Goal: Transaction & Acquisition: Purchase product/service

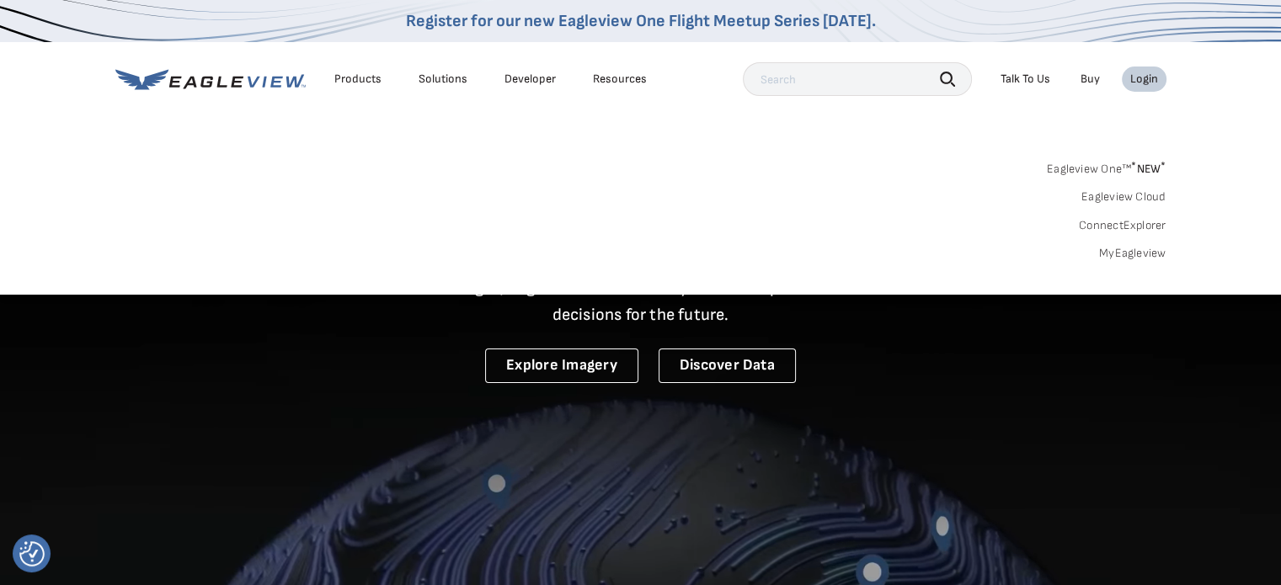
click at [1120, 258] on link "MyEagleview" at bounding box center [1132, 253] width 67 height 15
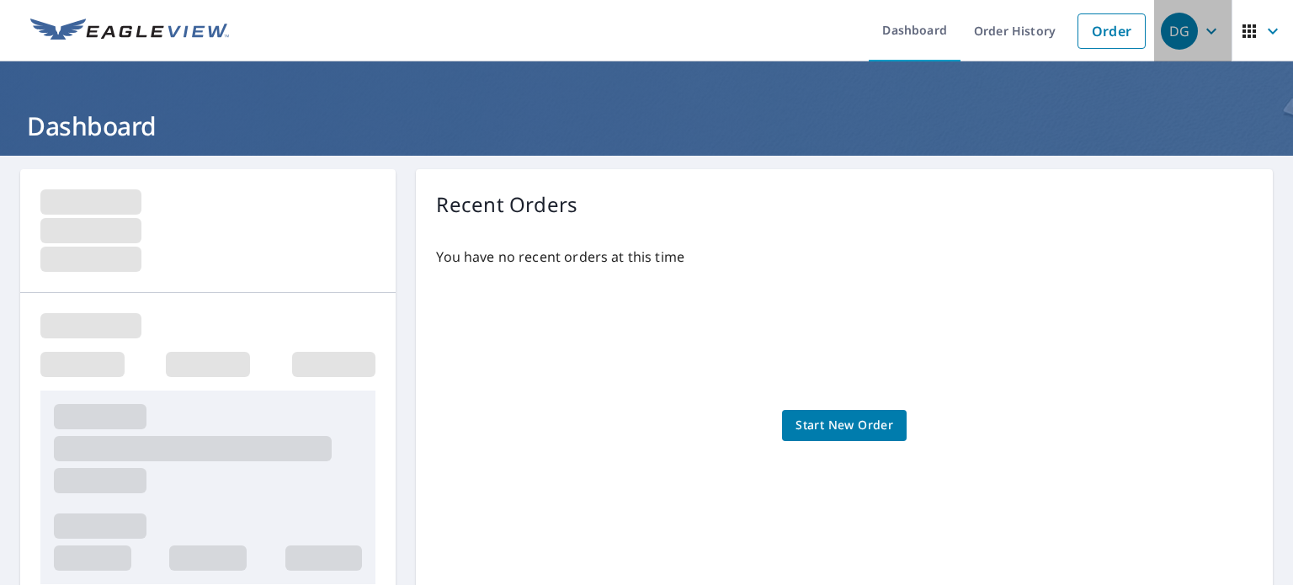
click at [1201, 35] on icon "button" at bounding box center [1211, 31] width 20 height 20
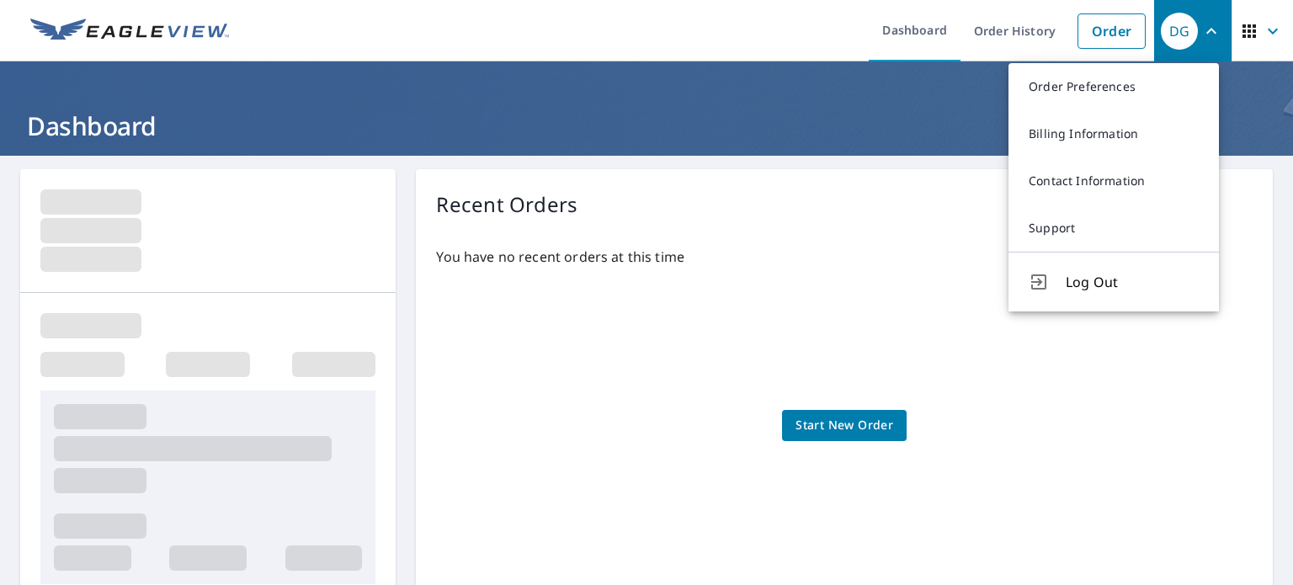
click at [1239, 33] on icon "button" at bounding box center [1249, 31] width 20 height 20
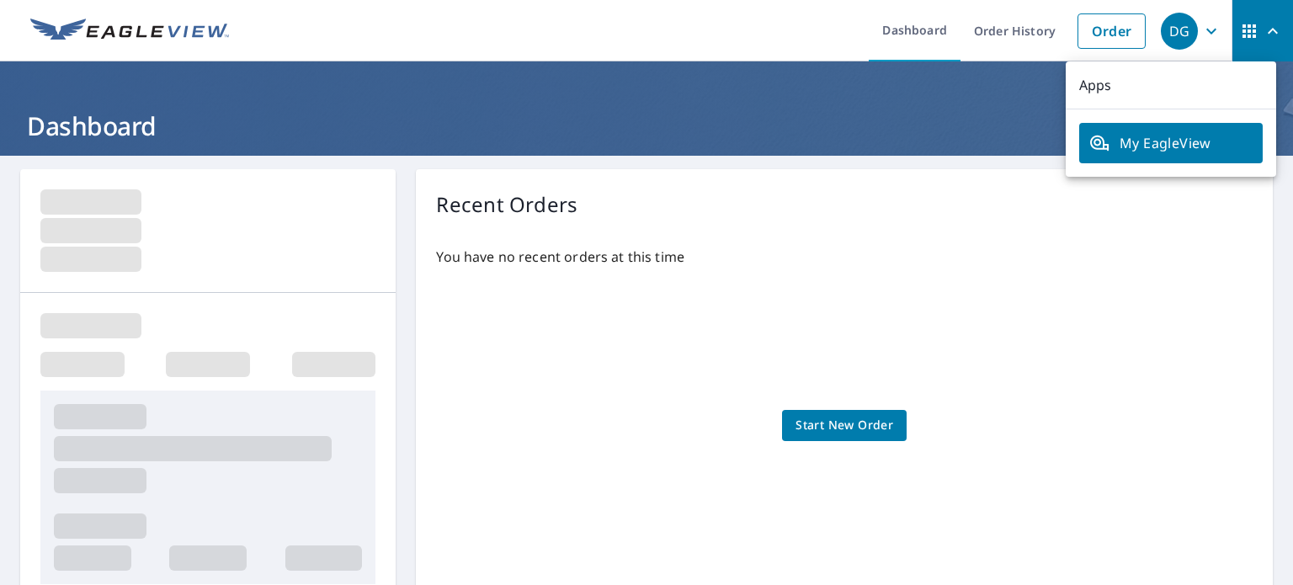
click at [1201, 28] on icon "button" at bounding box center [1211, 31] width 20 height 20
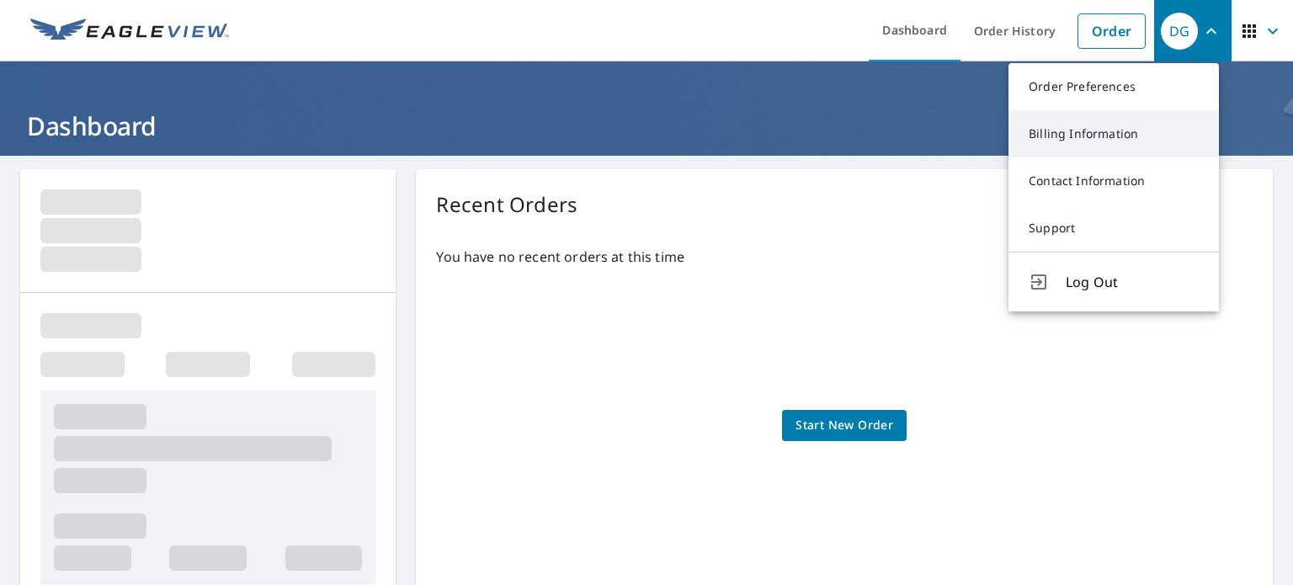
click at [1054, 134] on link "Billing Information" at bounding box center [1114, 133] width 210 height 47
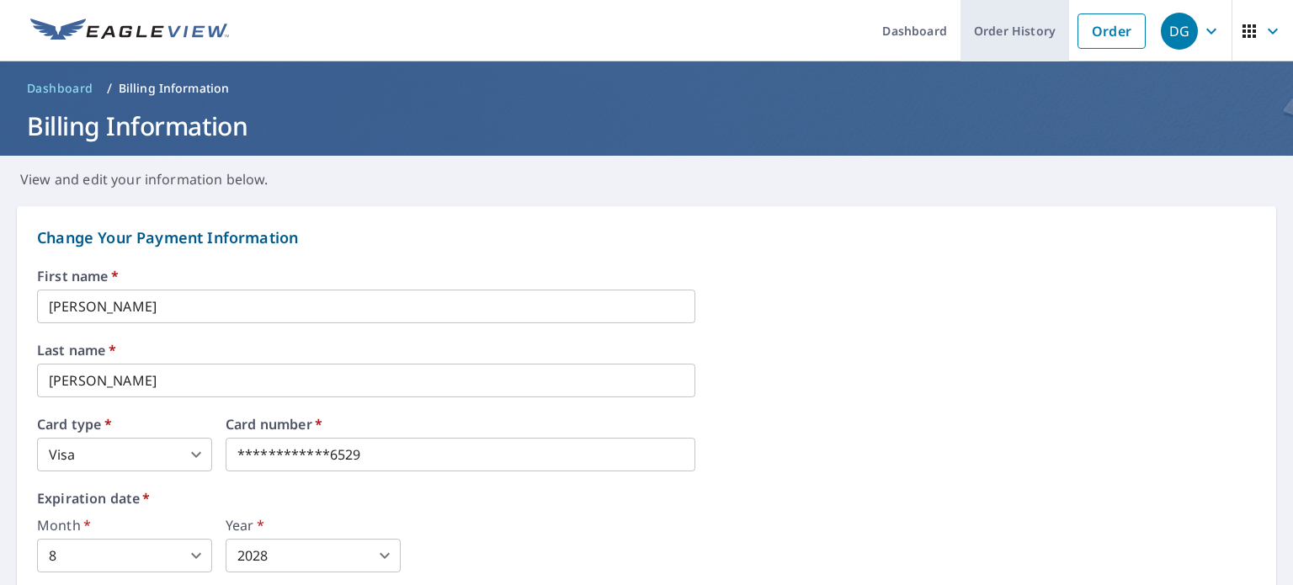
click at [999, 23] on link "Order History" at bounding box center [1015, 30] width 109 height 61
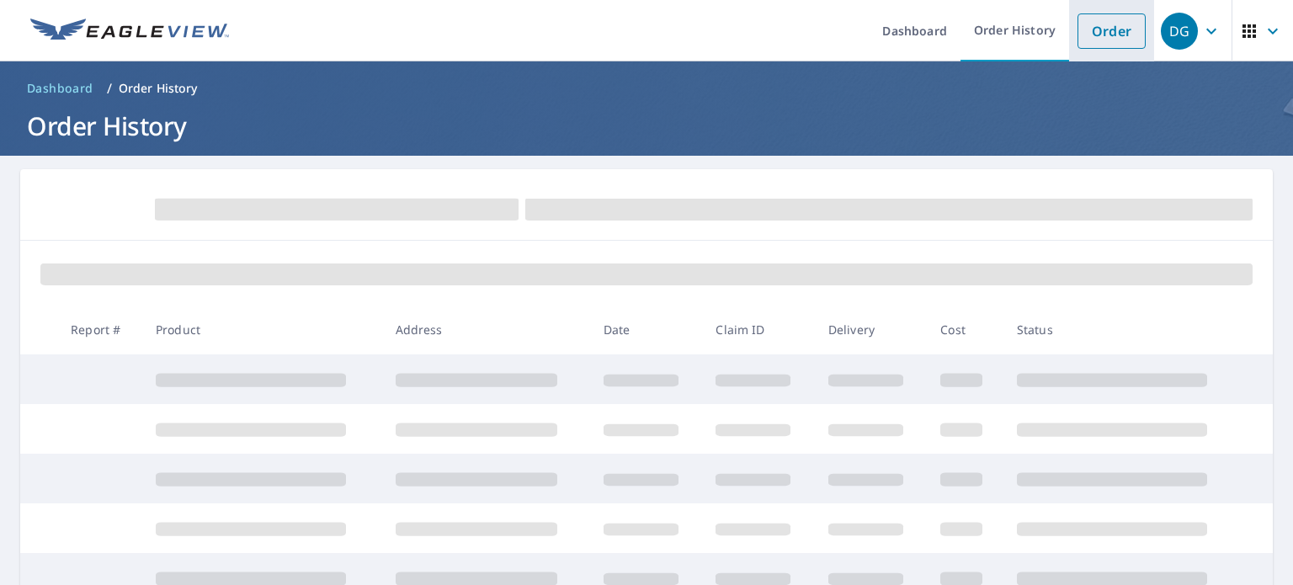
click at [1089, 36] on link "Order" at bounding box center [1112, 30] width 68 height 35
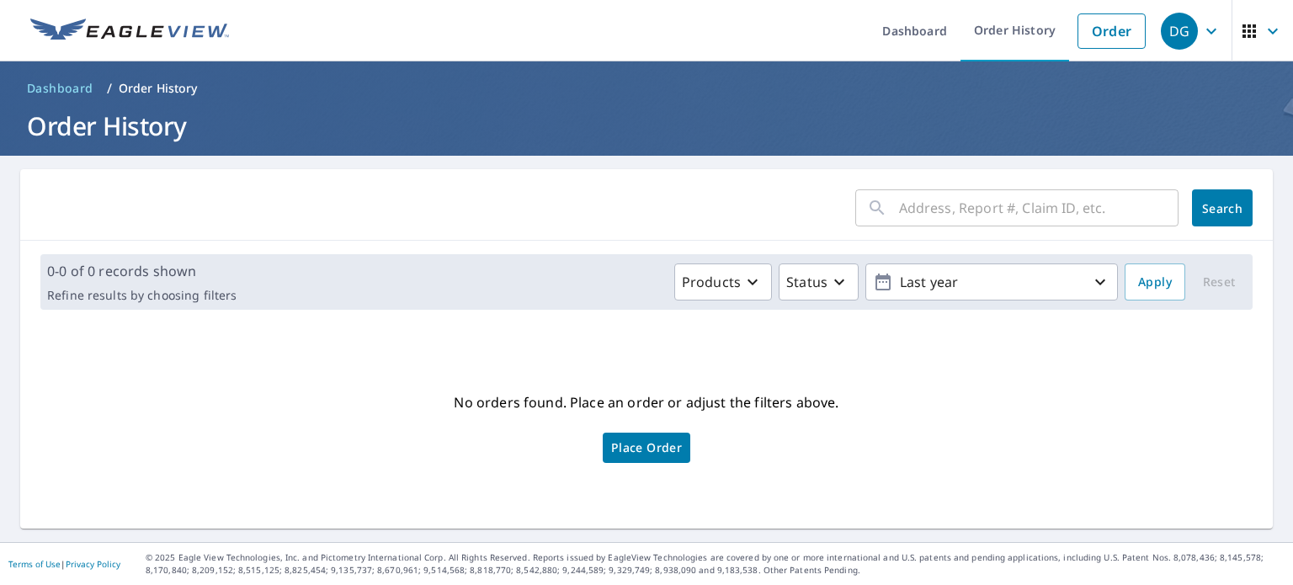
drag, startPoint x: 909, startPoint y: 218, endPoint x: 911, endPoint y: 226, distance: 8.6
click at [911, 225] on input "text" at bounding box center [1039, 207] width 280 height 47
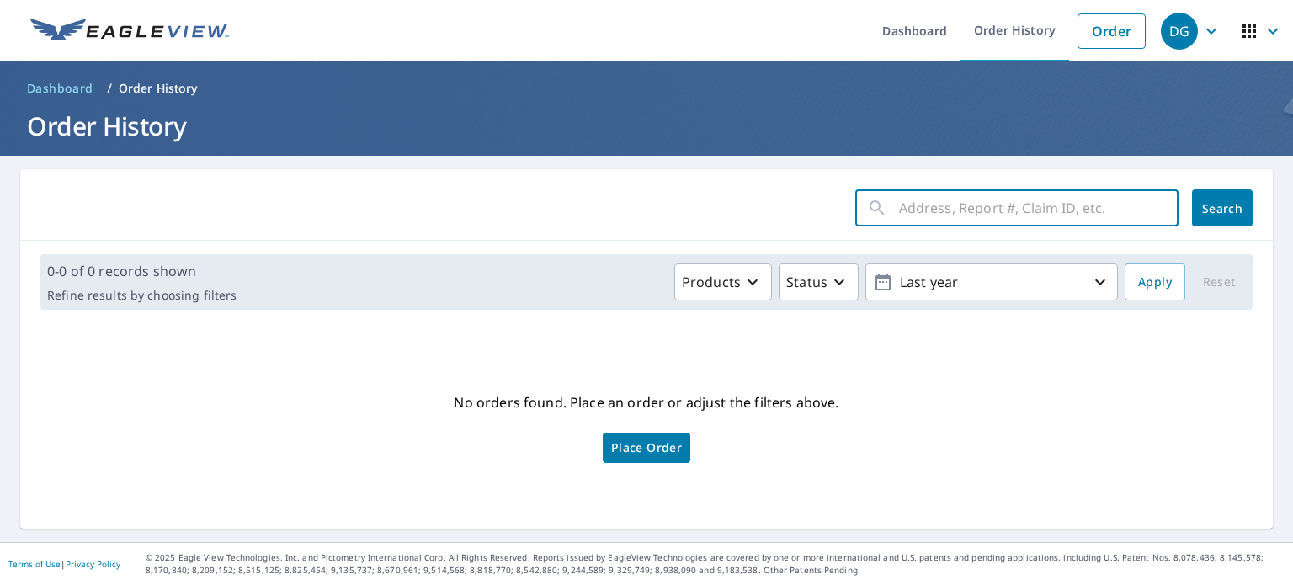
paste input "1445 YELLOWSTONE AVE BILLINGS, MT 59102-5339"
type input "1445 YELLOWSTONE AVE BILLINGS, MT 59102-5339"
click at [1215, 206] on span "Search" at bounding box center [1223, 208] width 34 height 16
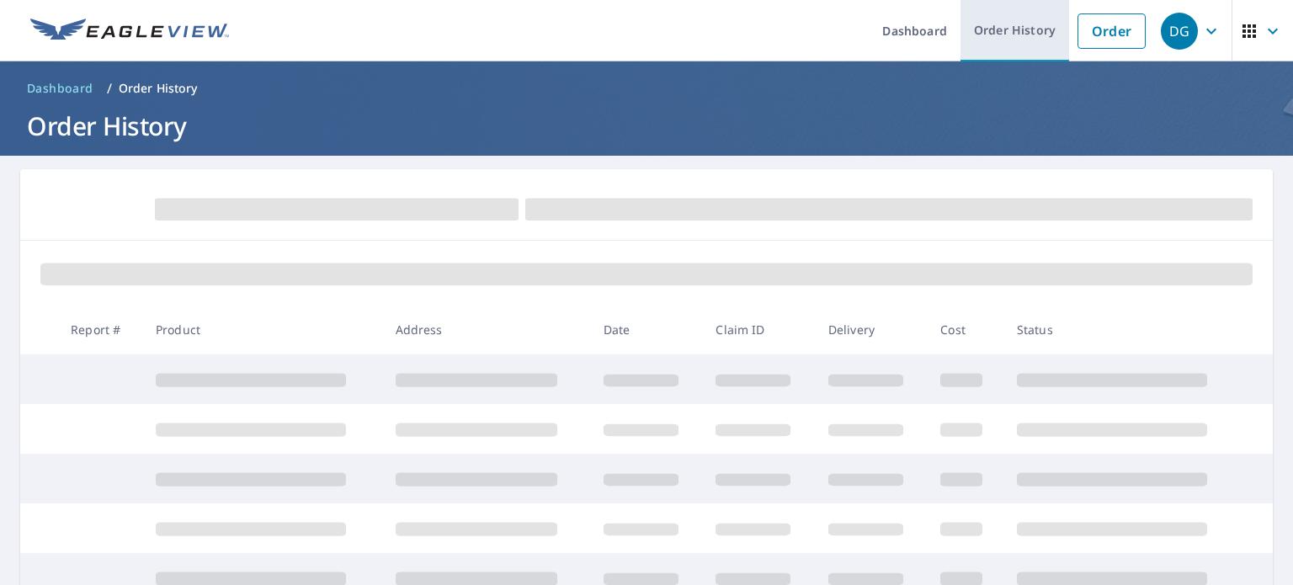
click at [980, 26] on link "Order History" at bounding box center [1015, 30] width 109 height 61
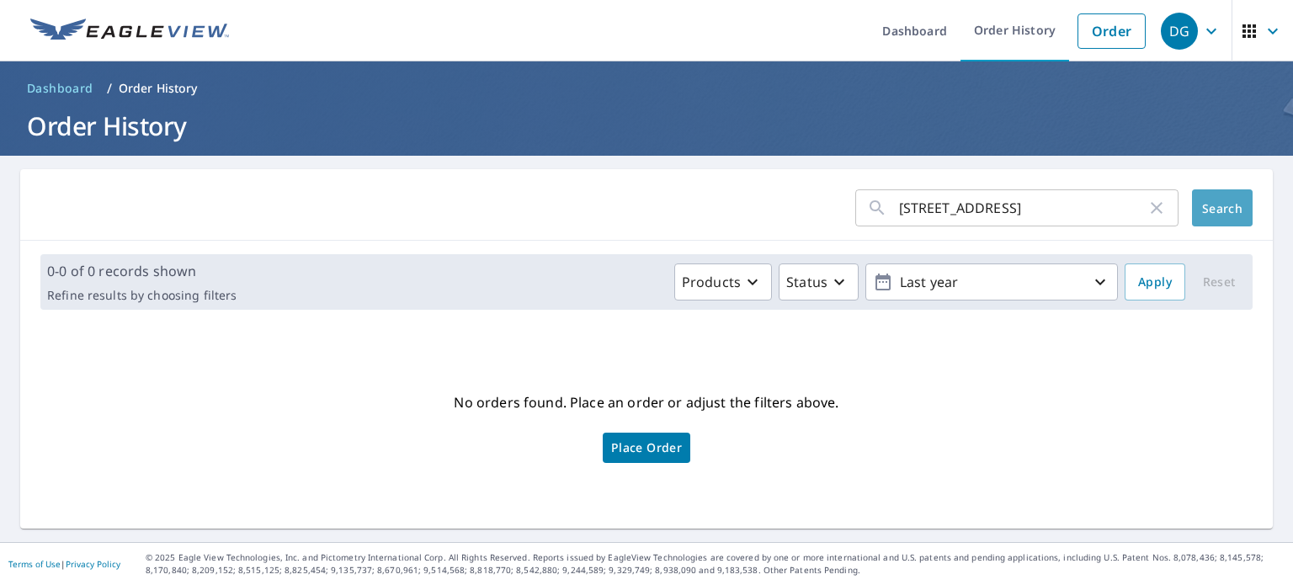
click at [1223, 218] on button "Search" at bounding box center [1222, 207] width 61 height 37
click at [1206, 209] on span "Search" at bounding box center [1223, 208] width 34 height 16
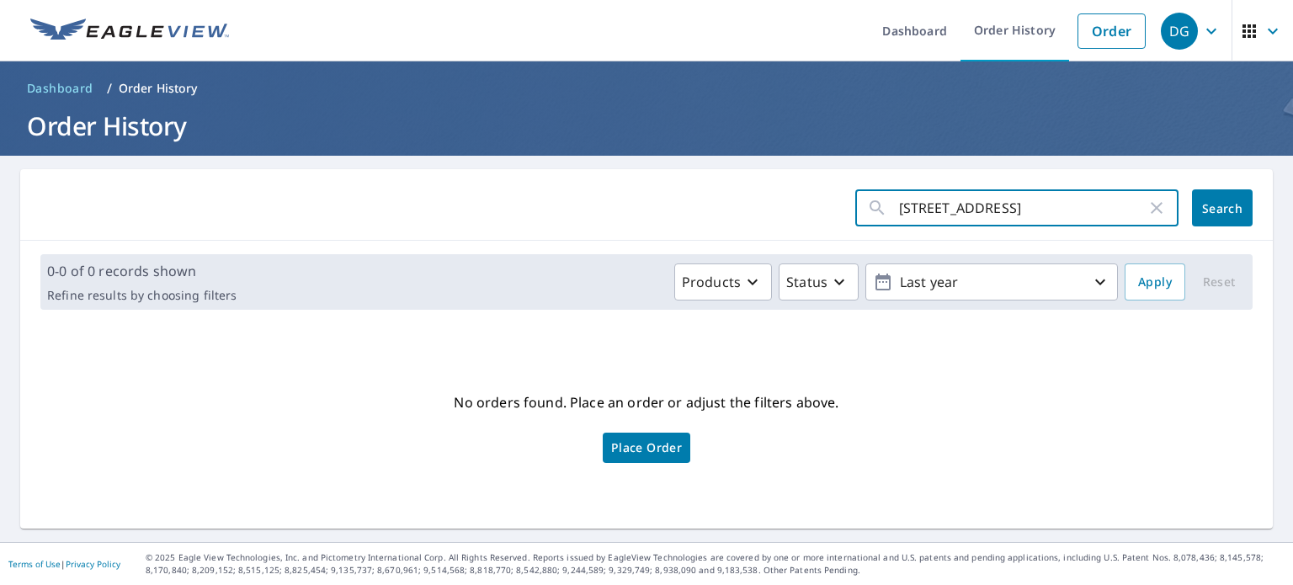
click at [962, 215] on input "1445 YELLOWSTONE AVE BILLINGS, MT 59102-5339" at bounding box center [1023, 207] width 248 height 47
click at [988, 207] on input "1445 YELLOWSTONE AVE BILLINGS, MT 59102-5339" at bounding box center [1023, 207] width 248 height 47
click at [1015, 213] on input "1445 YELLOWSTONE AVE BILLINGS, MT 59102-5339" at bounding box center [1023, 207] width 248 height 47
click at [1108, 30] on link "Order" at bounding box center [1112, 30] width 68 height 35
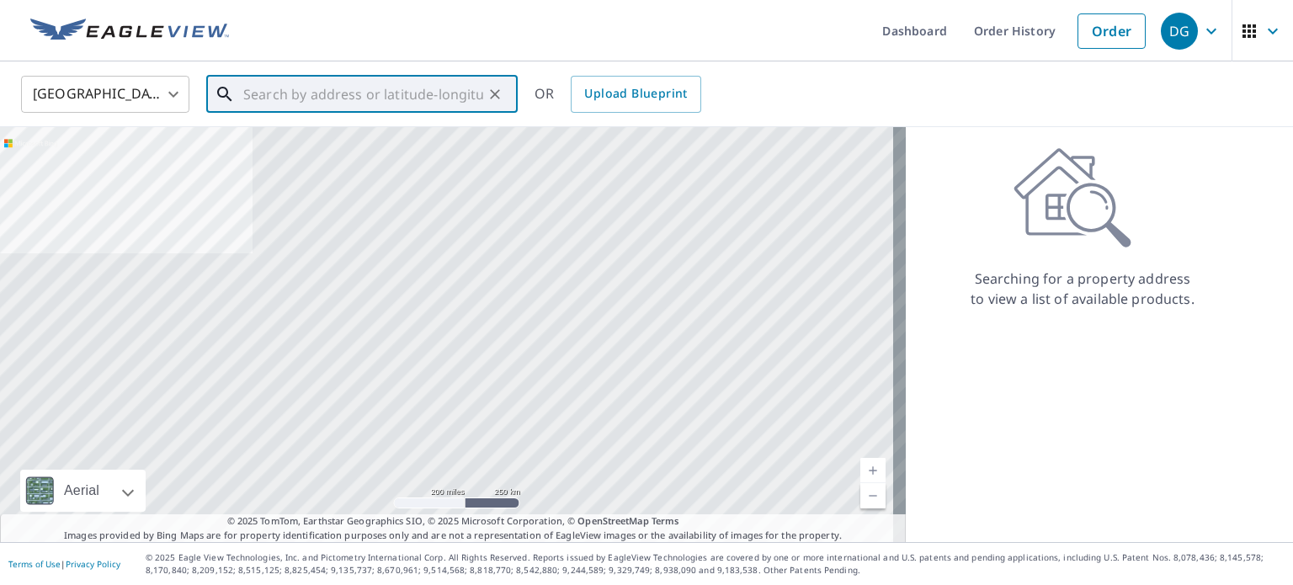
click at [471, 96] on input "text" at bounding box center [363, 94] width 240 height 47
paste input "1445 YELLOWSTONE AVE BILLINGS, MT 59102-5339"
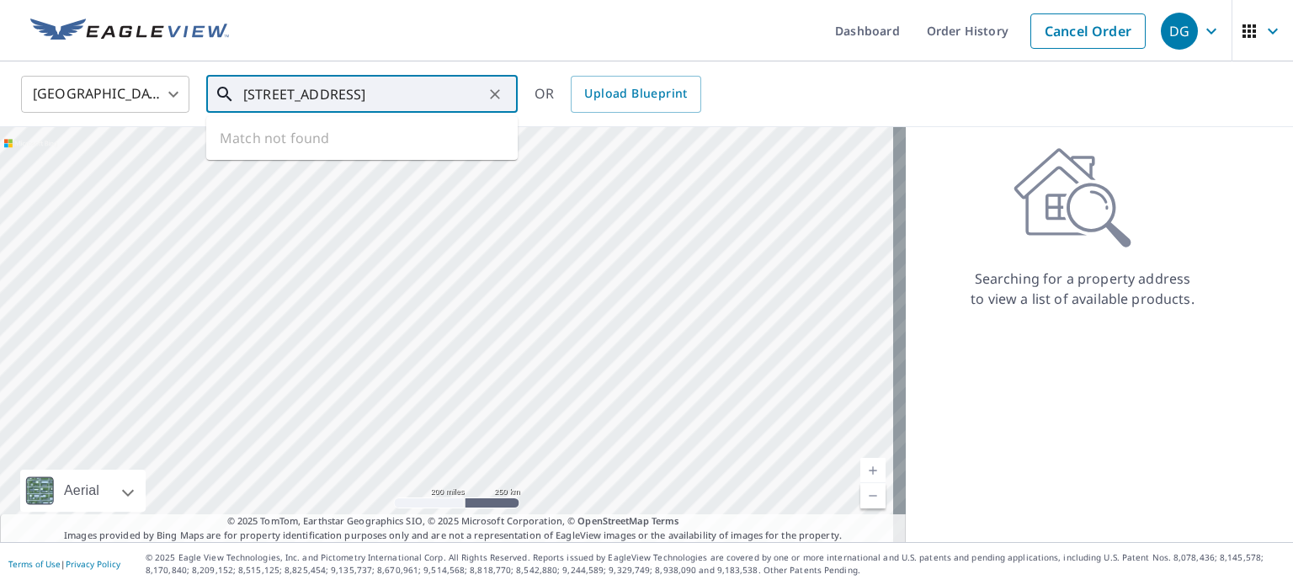
scroll to position [0, 88]
click at [471, 168] on p "Billings, MT 59102" at bounding box center [372, 161] width 264 height 17
type input "1445 Yellowstone Ave Billings, MT 59102"
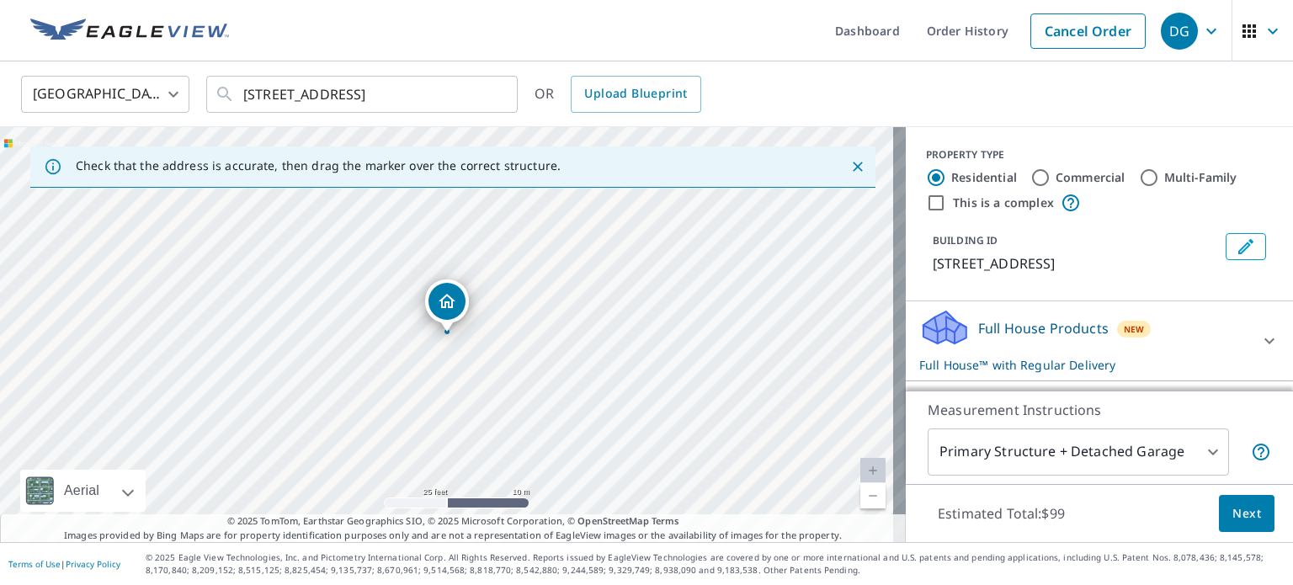
click at [473, 347] on div "1445 Yellowstone Ave Billings, MT 59102" at bounding box center [453, 334] width 906 height 415
click at [850, 171] on icon "Close" at bounding box center [858, 166] width 17 height 17
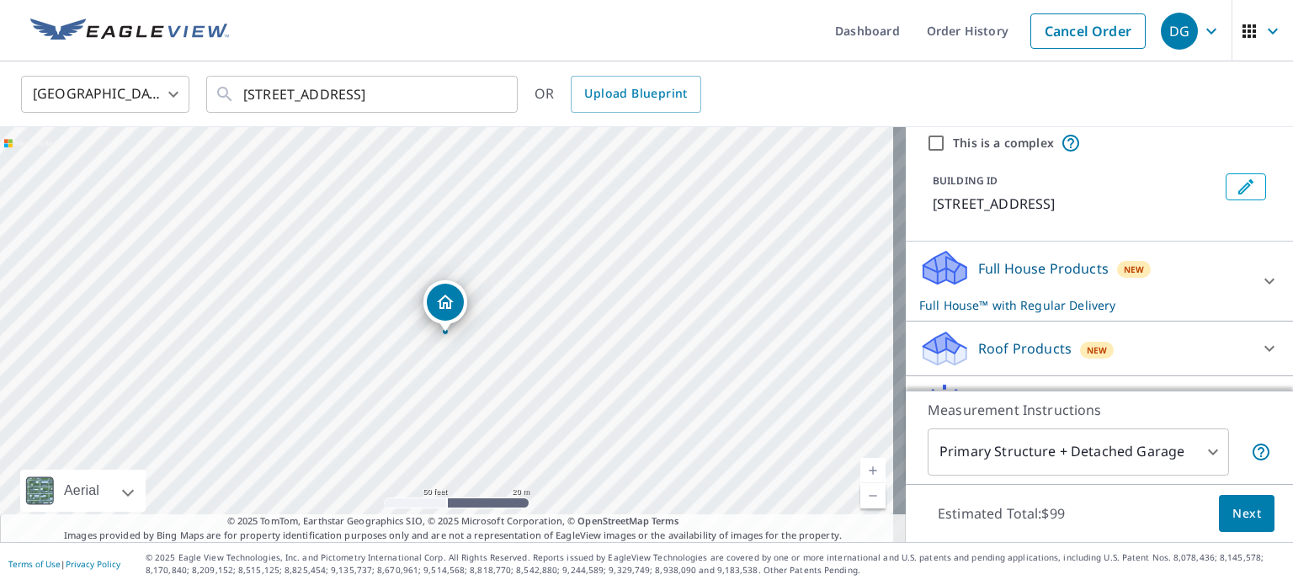
scroll to position [84, 0]
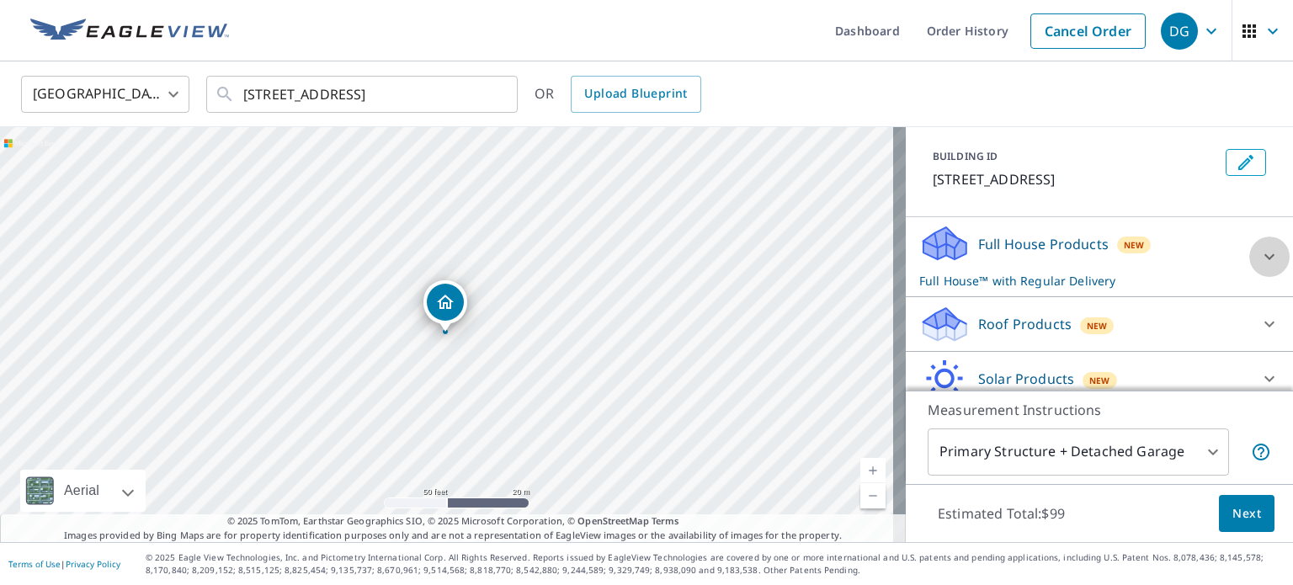
click at [1260, 247] on icon at bounding box center [1270, 257] width 20 height 20
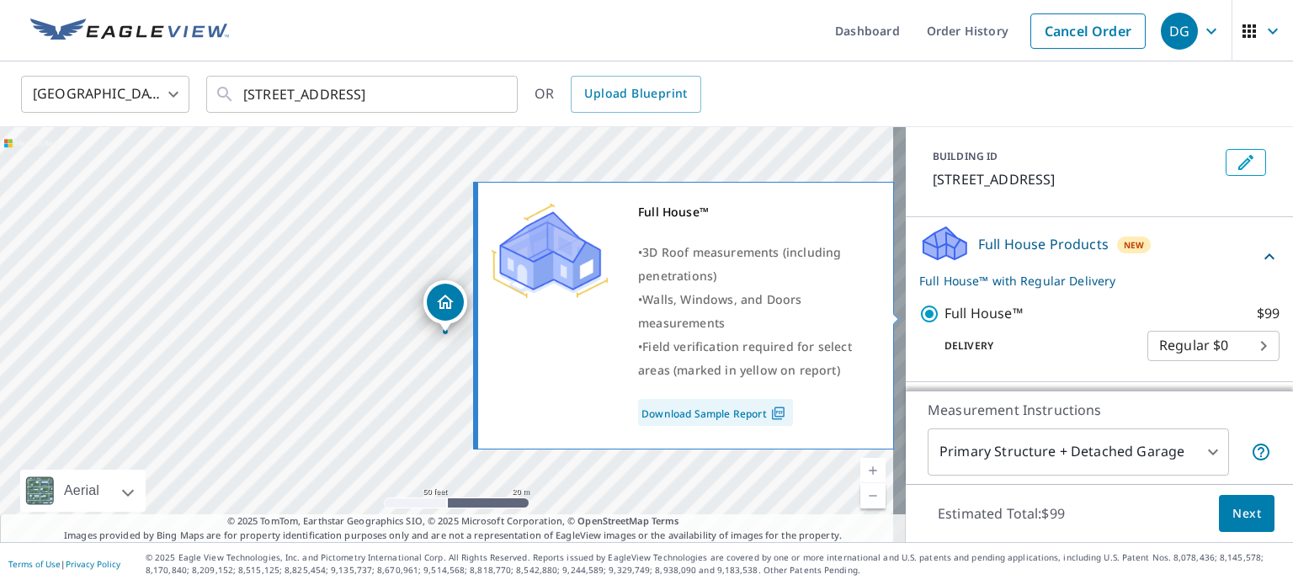
click at [919, 311] on input "Full House™ $99" at bounding box center [931, 314] width 25 height 20
checkbox input "false"
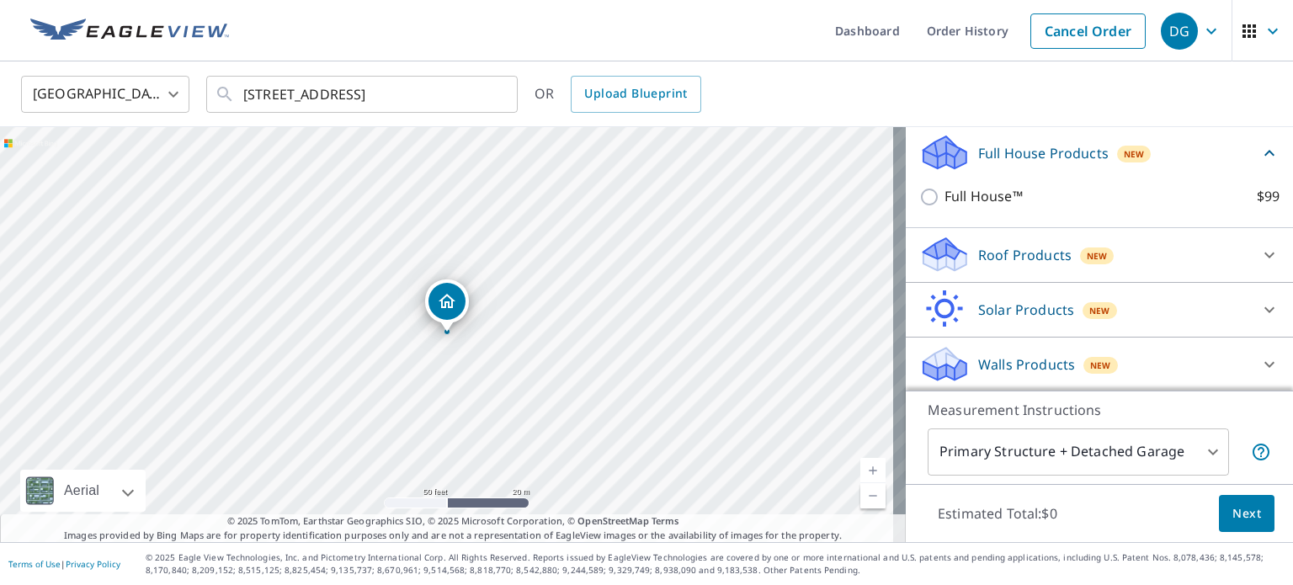
click at [1260, 246] on icon at bounding box center [1270, 255] width 20 height 20
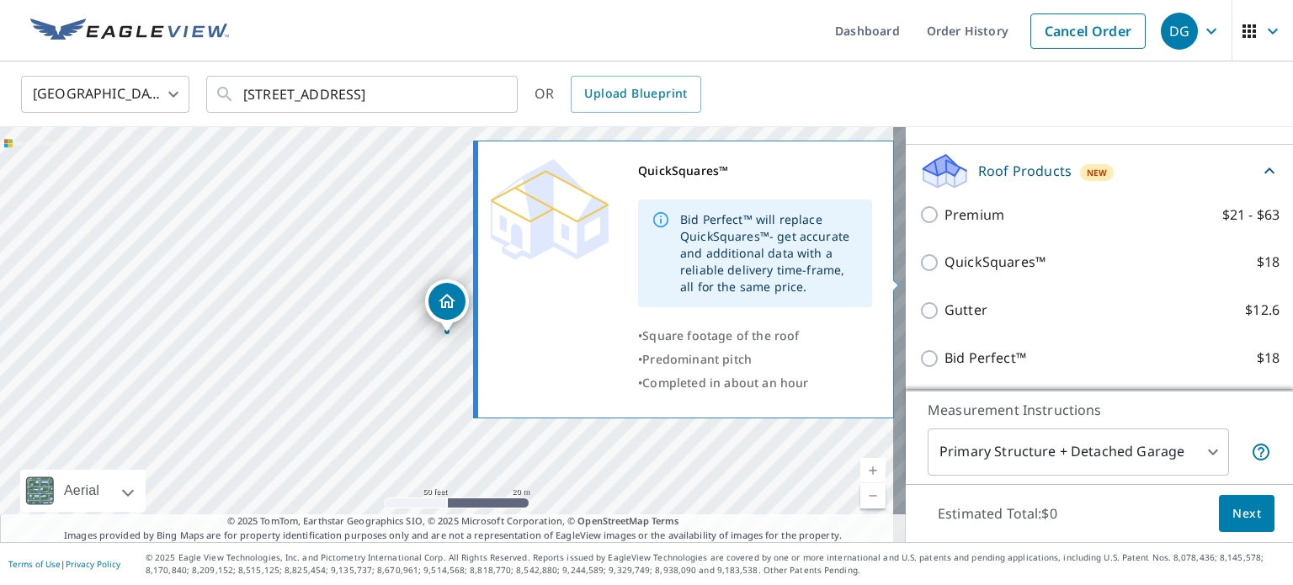
scroll to position [259, 0]
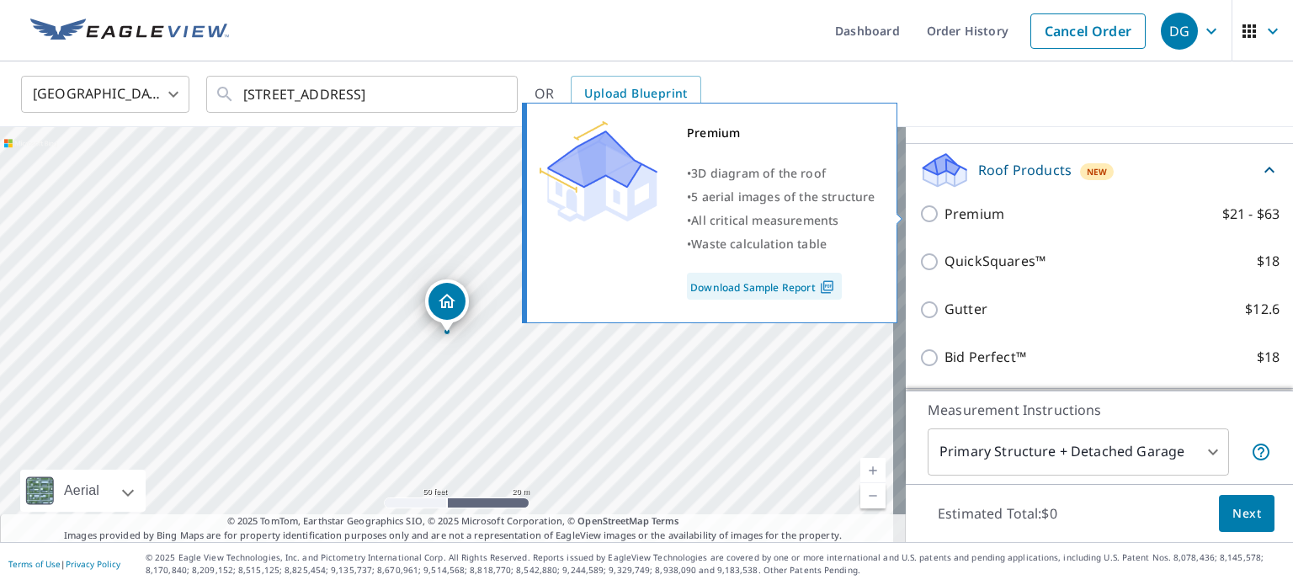
click at [948, 213] on p "Premium" at bounding box center [975, 214] width 60 height 21
click at [945, 213] on input "Premium $21 - $63" at bounding box center [931, 214] width 25 height 20
checkbox input "true"
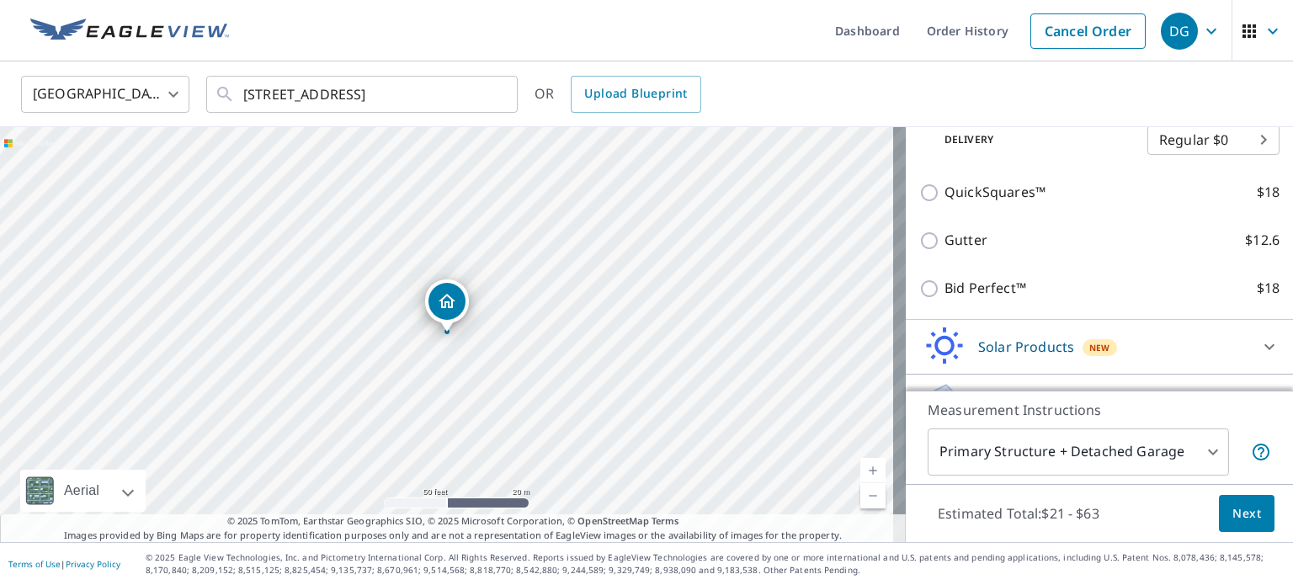
scroll to position [428, 0]
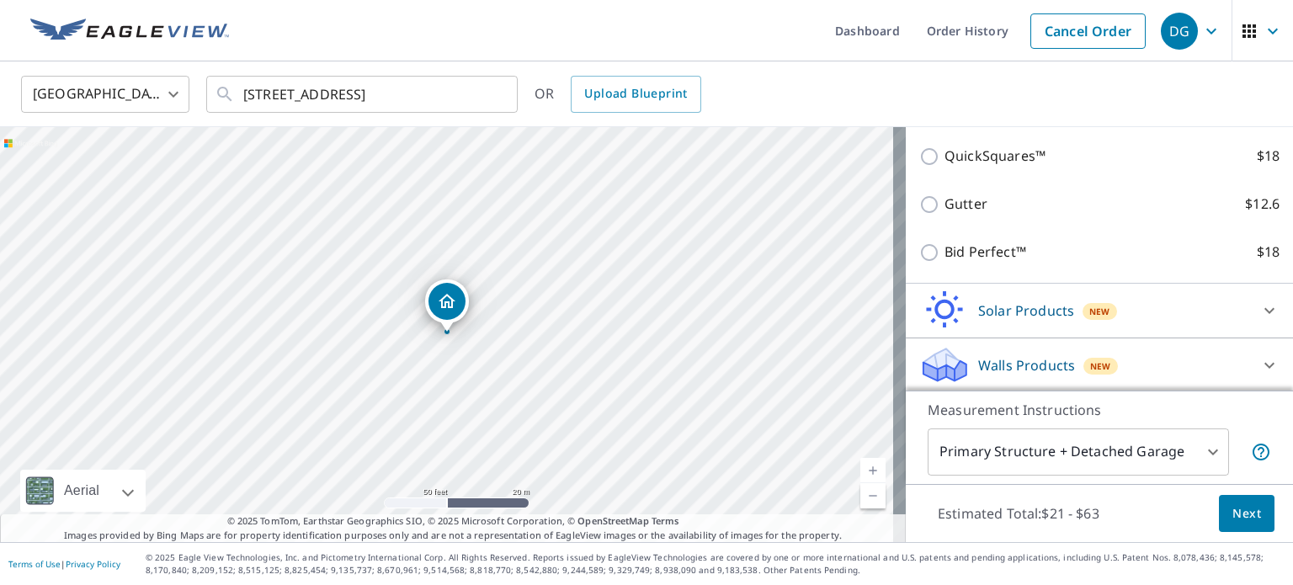
click at [1015, 359] on p "Walls Products" at bounding box center [1026, 365] width 97 height 20
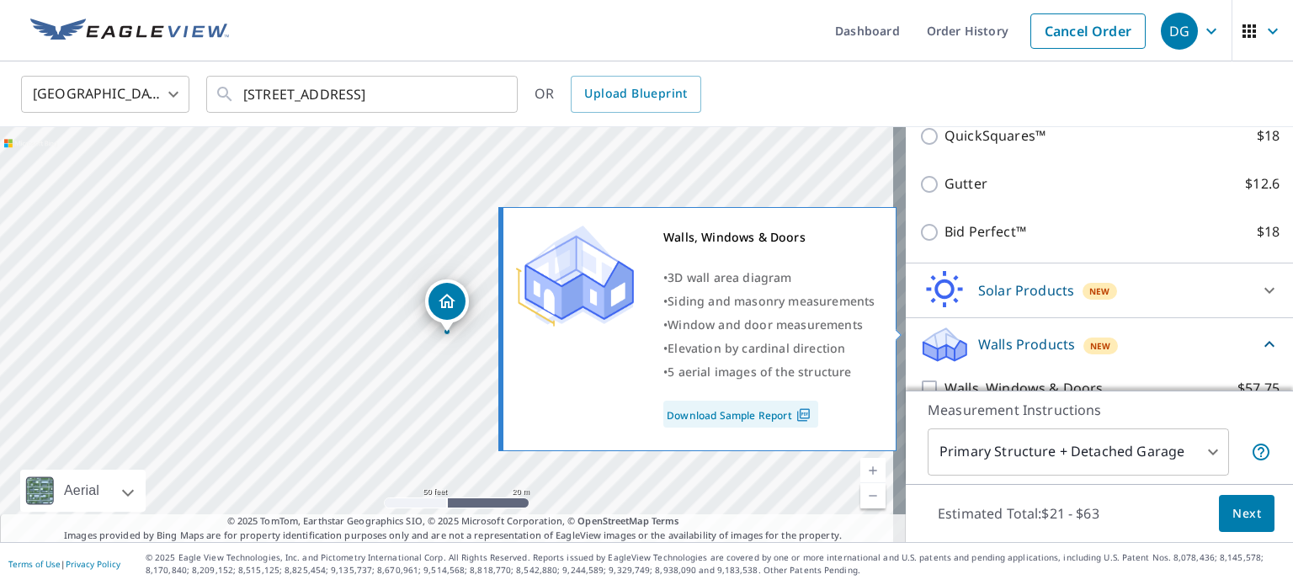
scroll to position [522, 0]
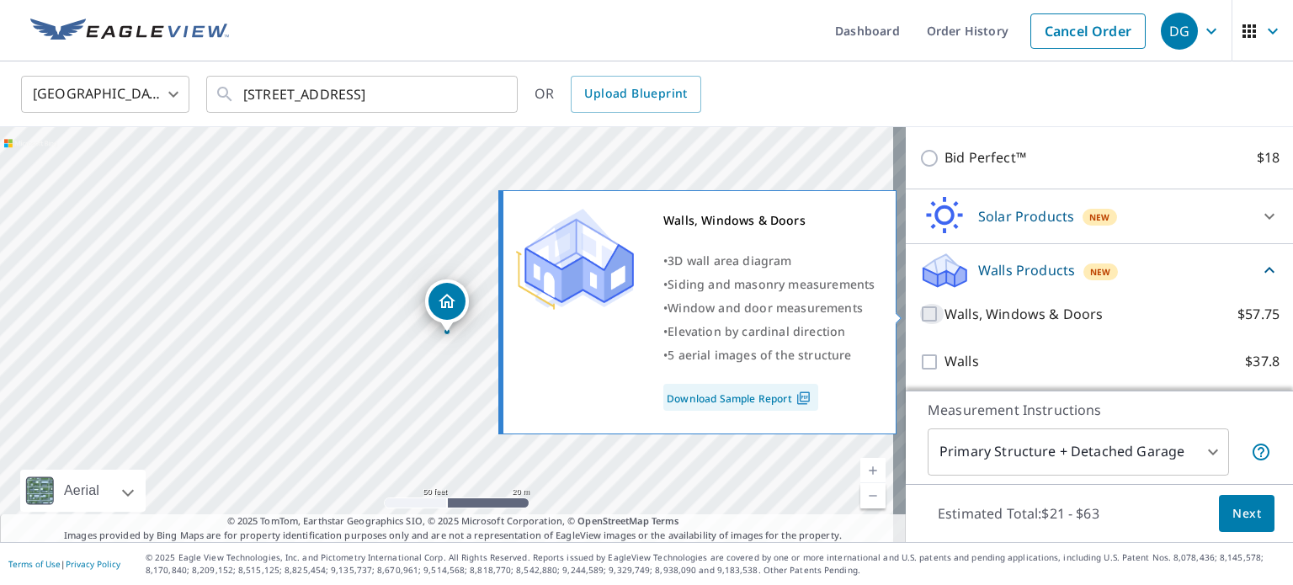
click at [923, 314] on input "Walls, Windows & Doors $57.75" at bounding box center [931, 314] width 25 height 20
checkbox input "true"
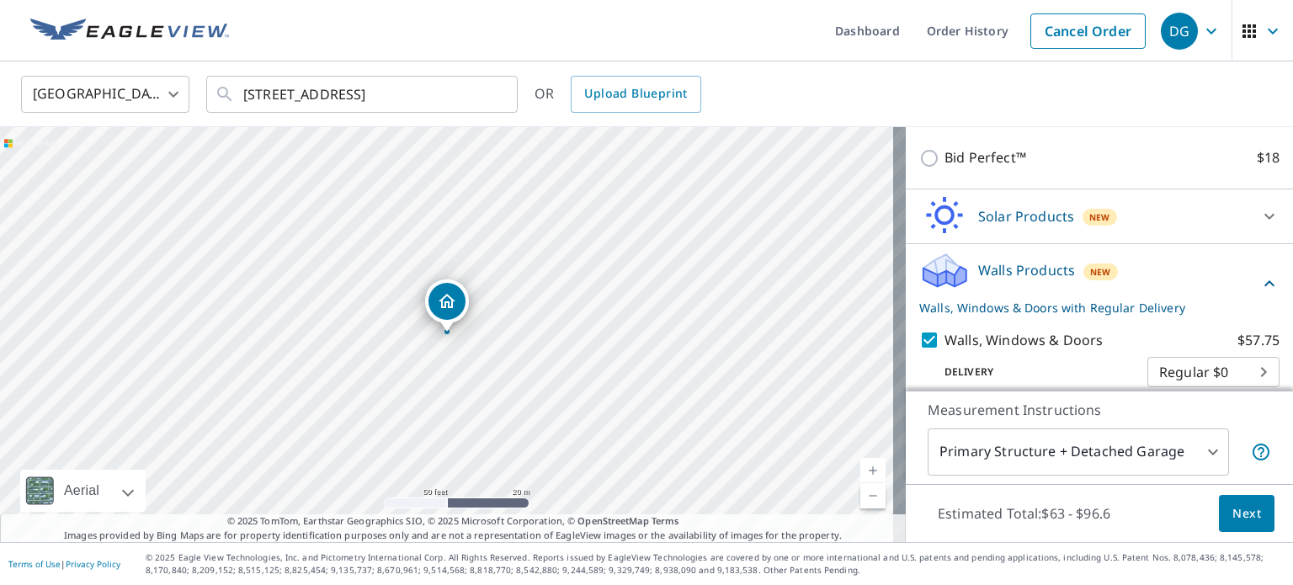
scroll to position [585, 0]
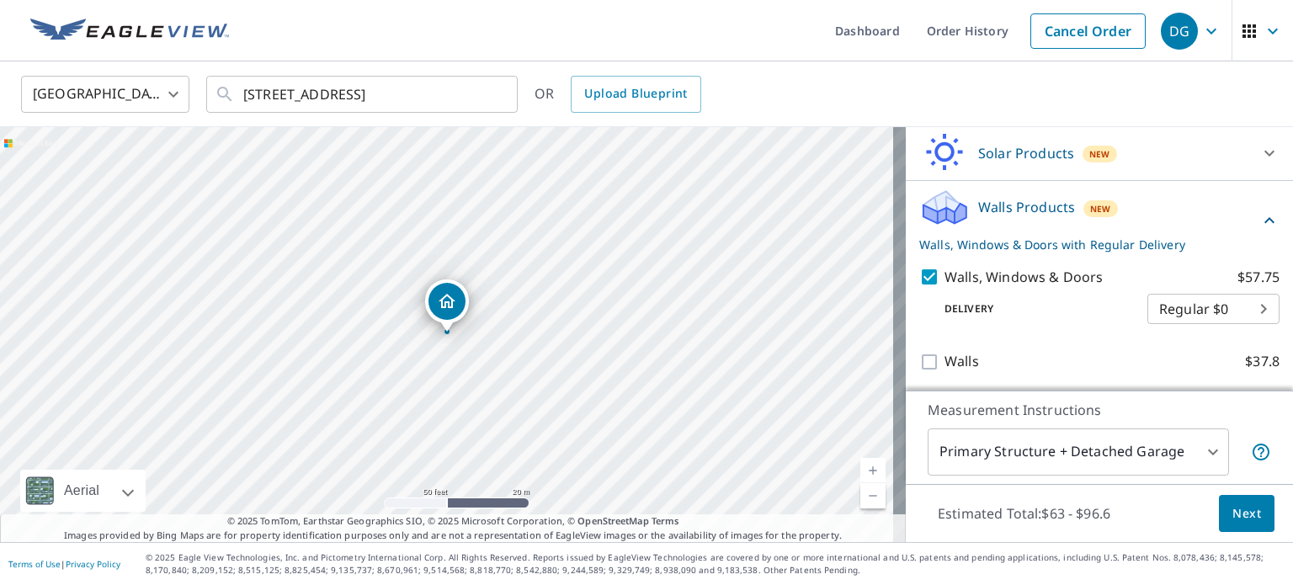
click at [1180, 454] on body "DG DG Dashboard Order History Cancel Order DG United States US ​ 1445 Yellowsto…" at bounding box center [646, 292] width 1293 height 585
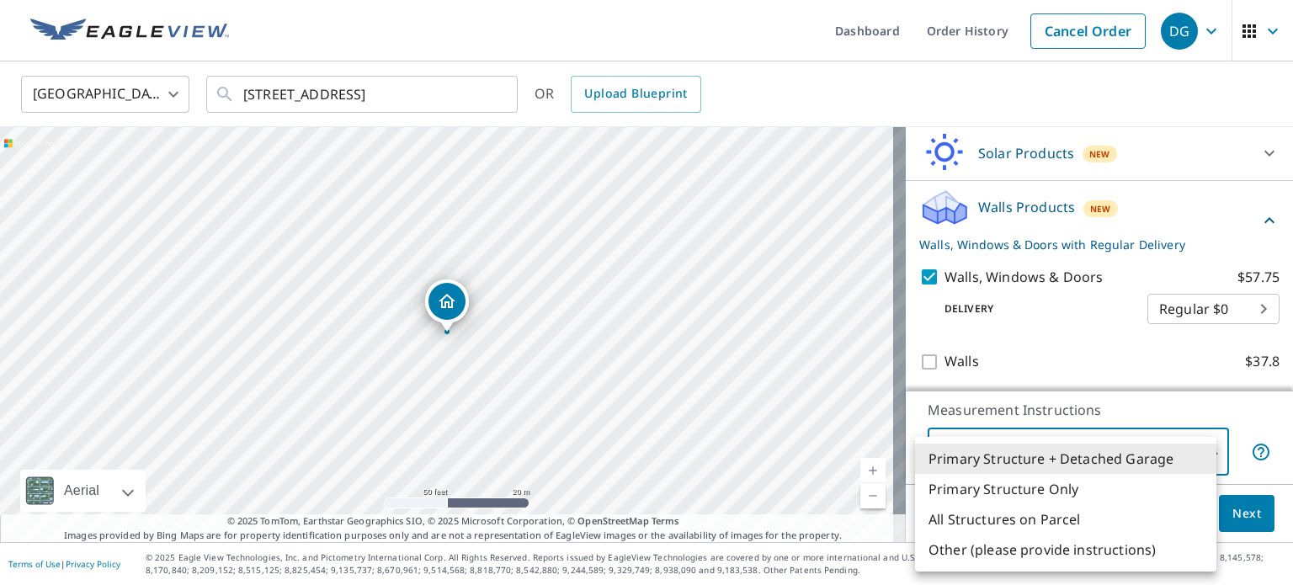
click at [1098, 520] on li "All Structures on Parcel" at bounding box center [1065, 519] width 301 height 30
type input "3"
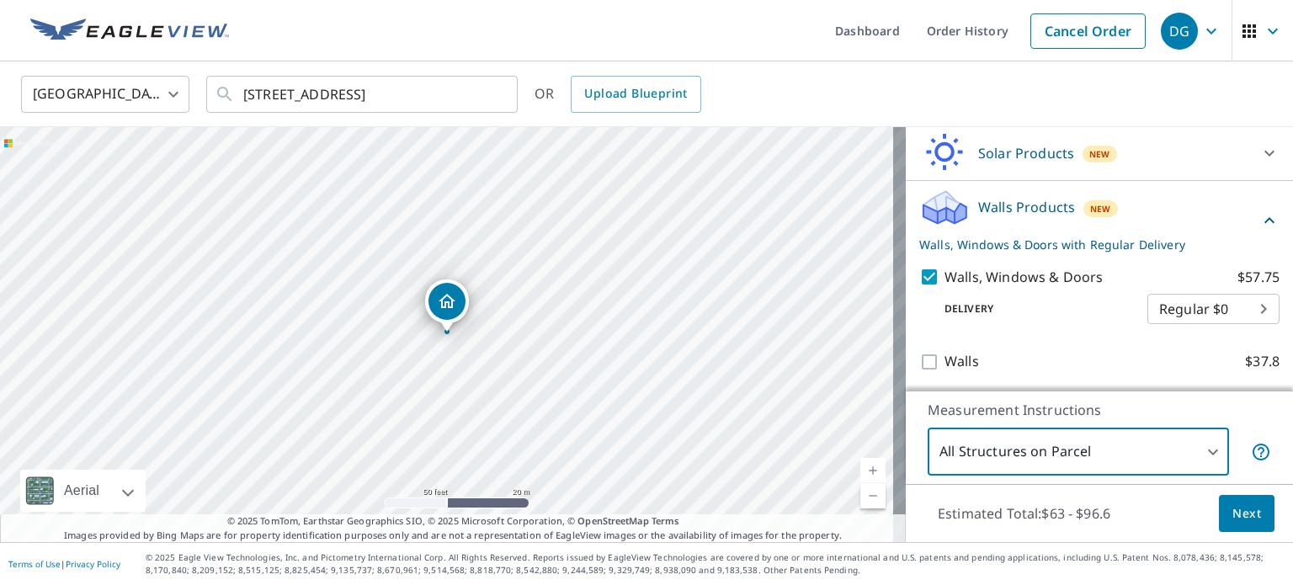
click at [1233, 509] on span "Next" at bounding box center [1247, 513] width 29 height 21
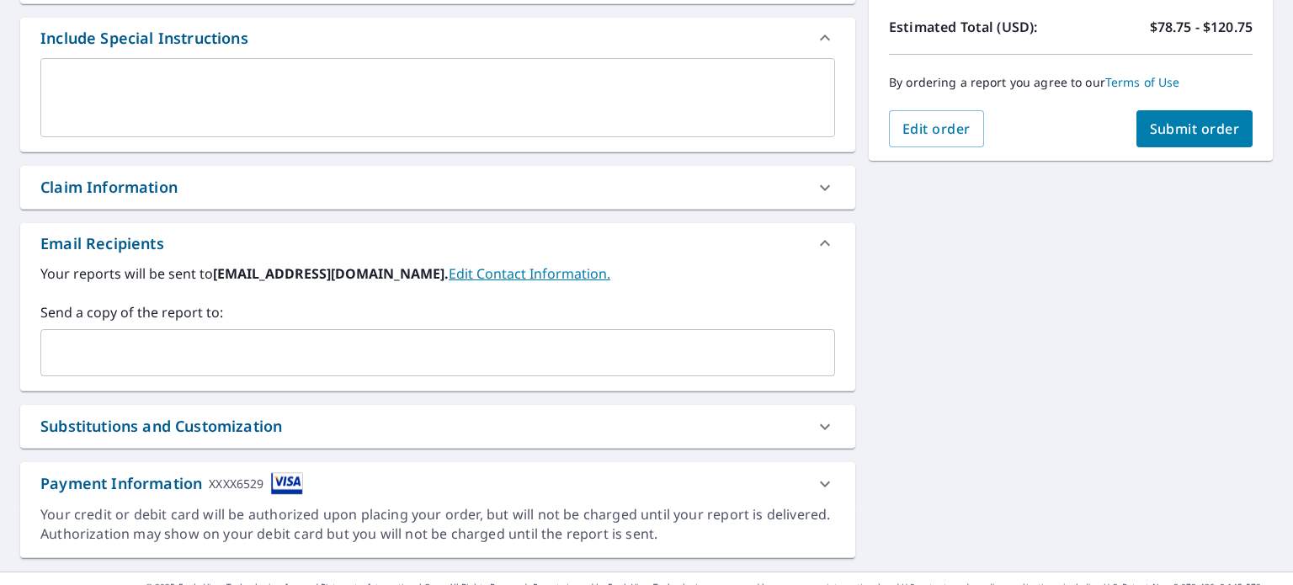
scroll to position [473, 0]
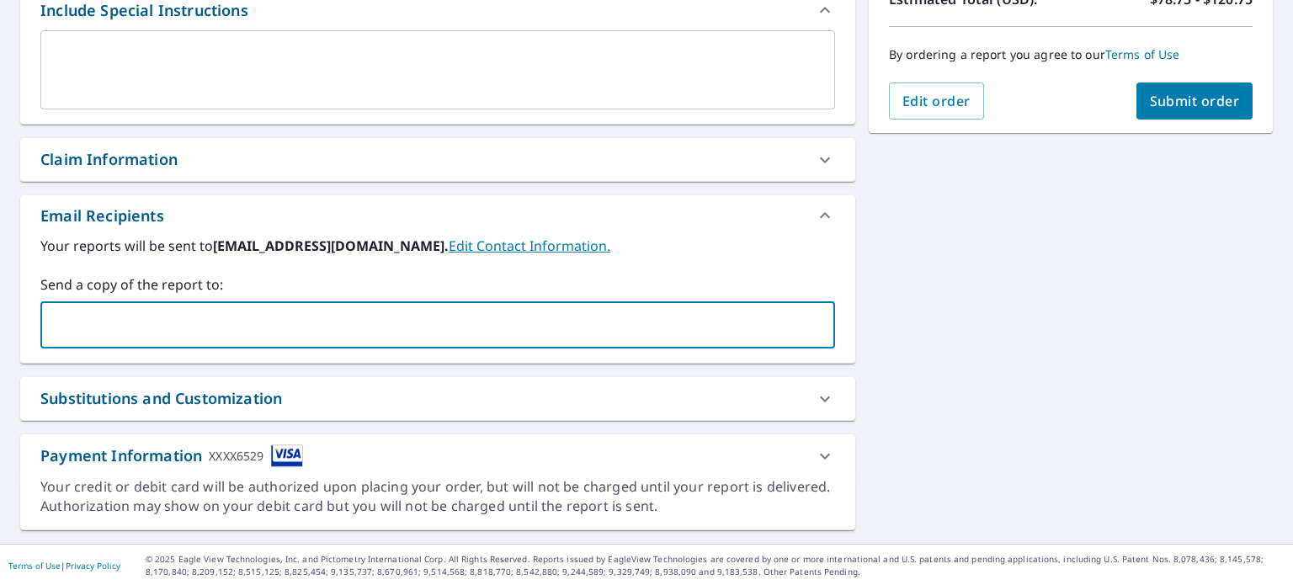
click at [402, 311] on input "text" at bounding box center [425, 325] width 754 height 32
type input "sofia@aftermathpartnergroup.com"
checkbox input "true"
click at [932, 306] on div "1445 Yellowstone Ave Billings, MT 59102 Aerial Road A standard road map Aerial …" at bounding box center [646, 113] width 1293 height 861
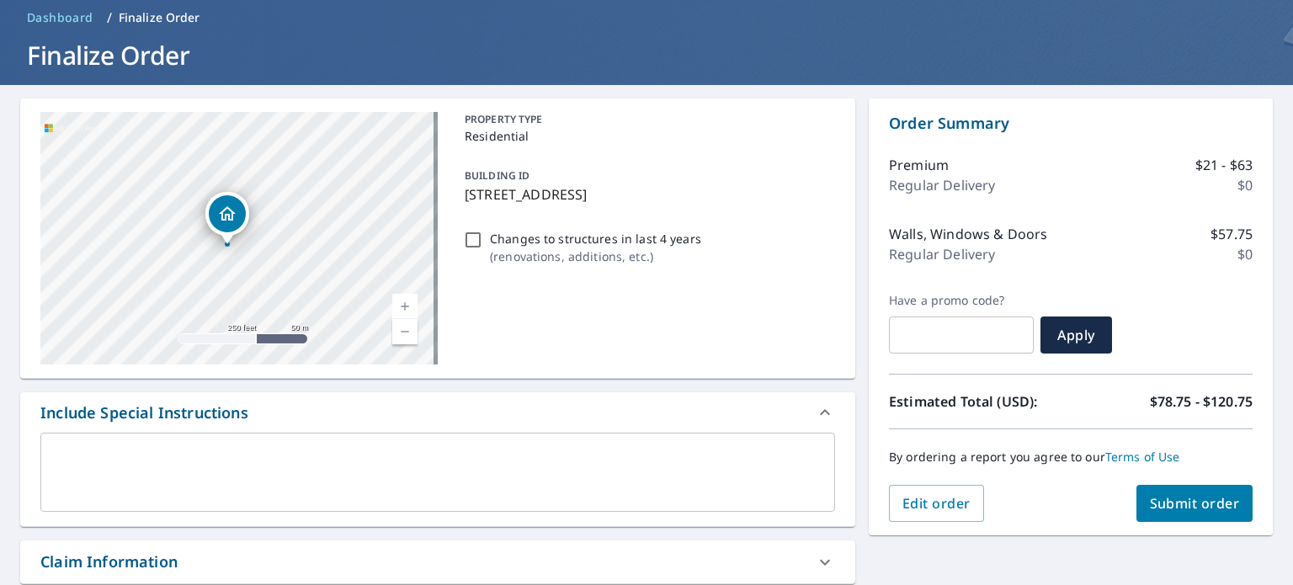
scroll to position [0, 0]
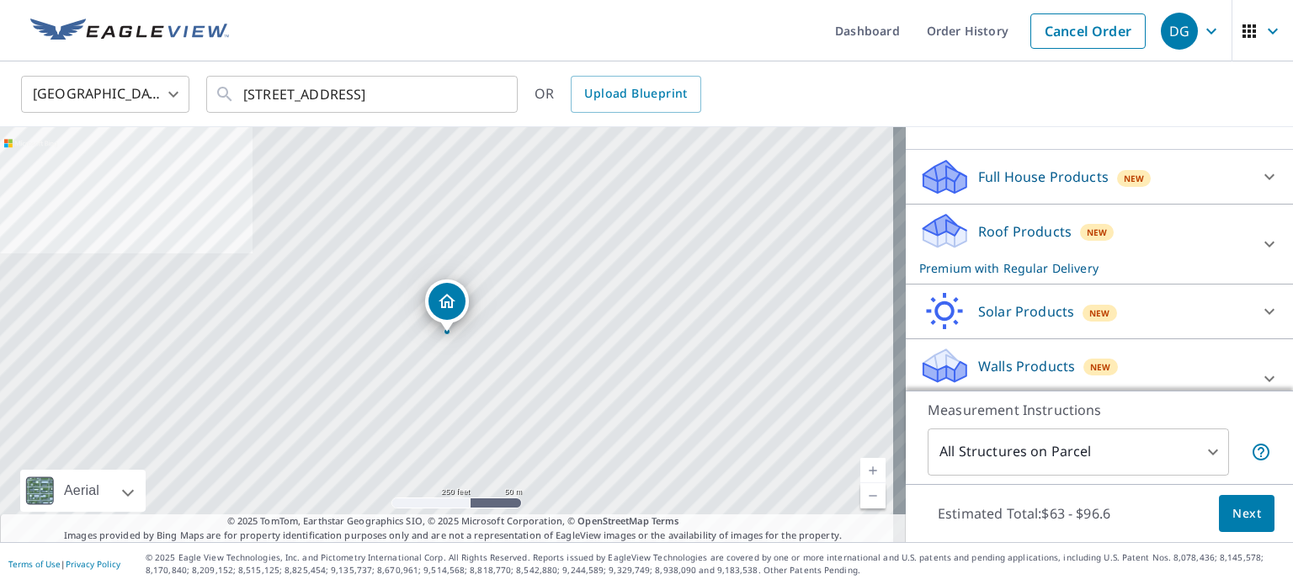
scroll to position [178, 0]
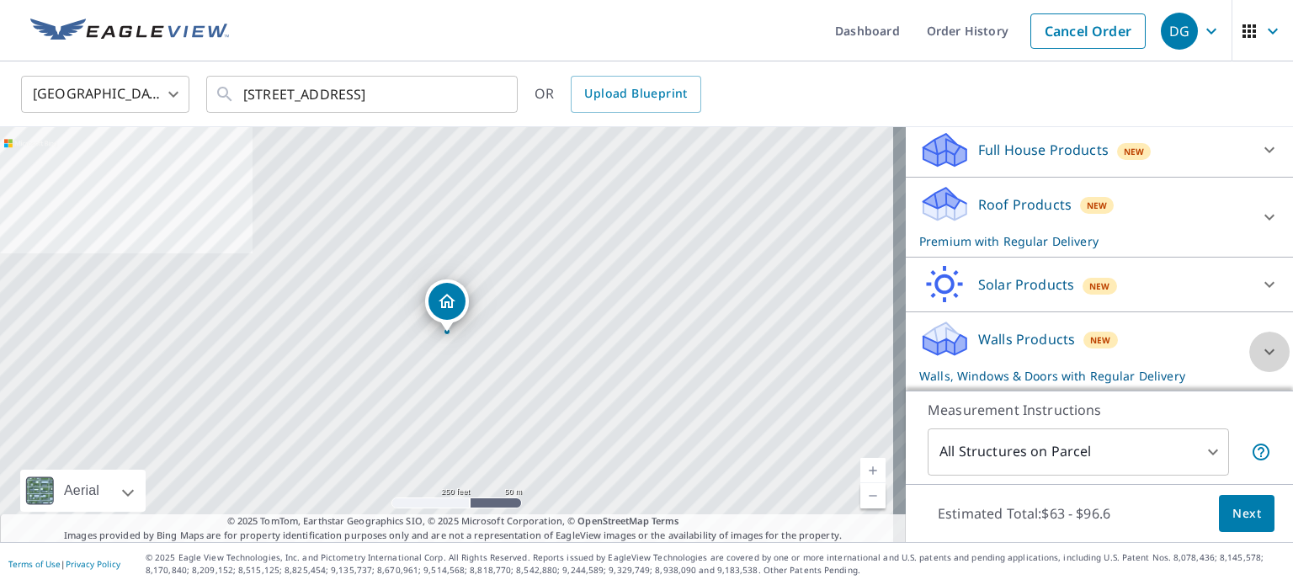
click at [1260, 349] on icon at bounding box center [1270, 352] width 20 height 20
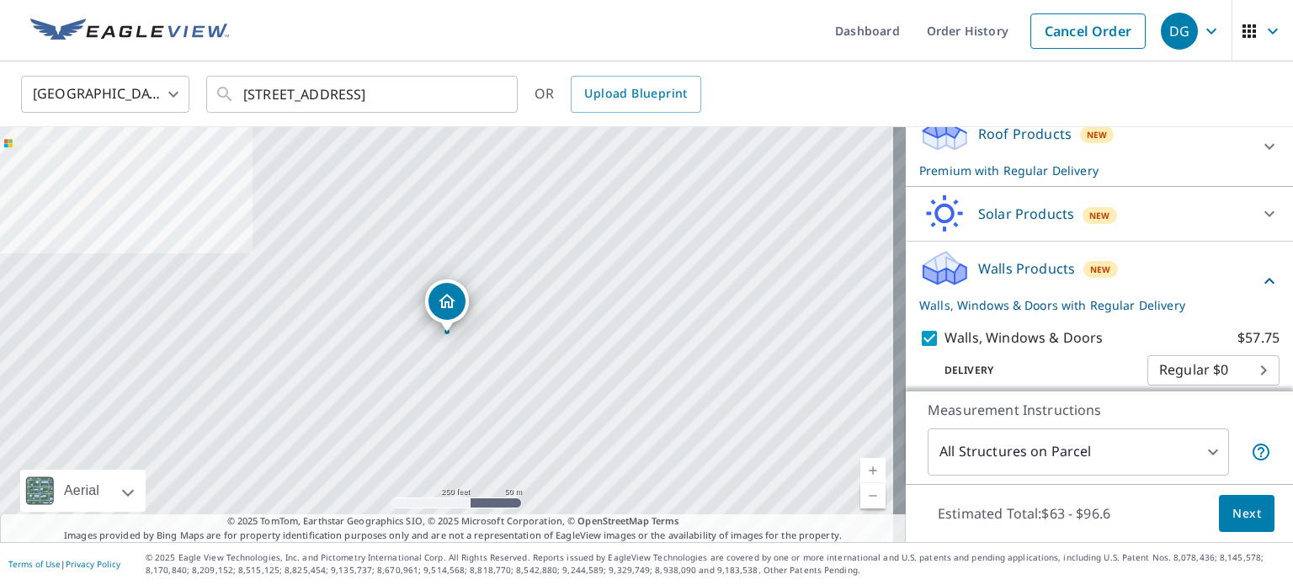
scroll to position [311, 0]
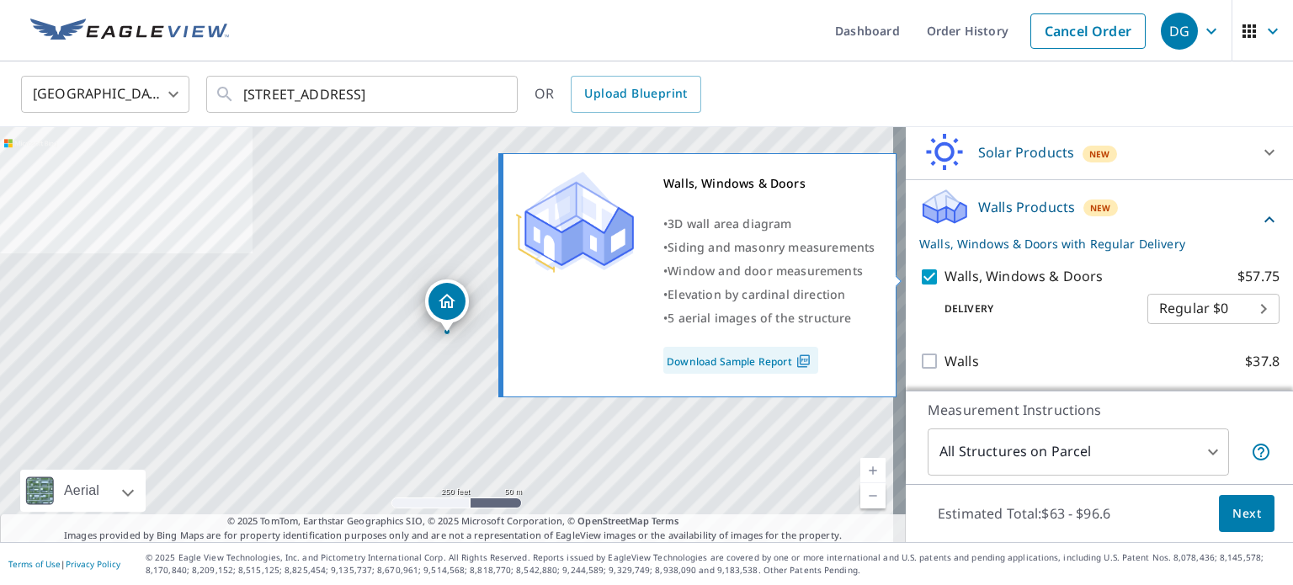
click at [930, 275] on input "Walls, Windows & Doors $57.75" at bounding box center [931, 277] width 25 height 20
checkbox input "false"
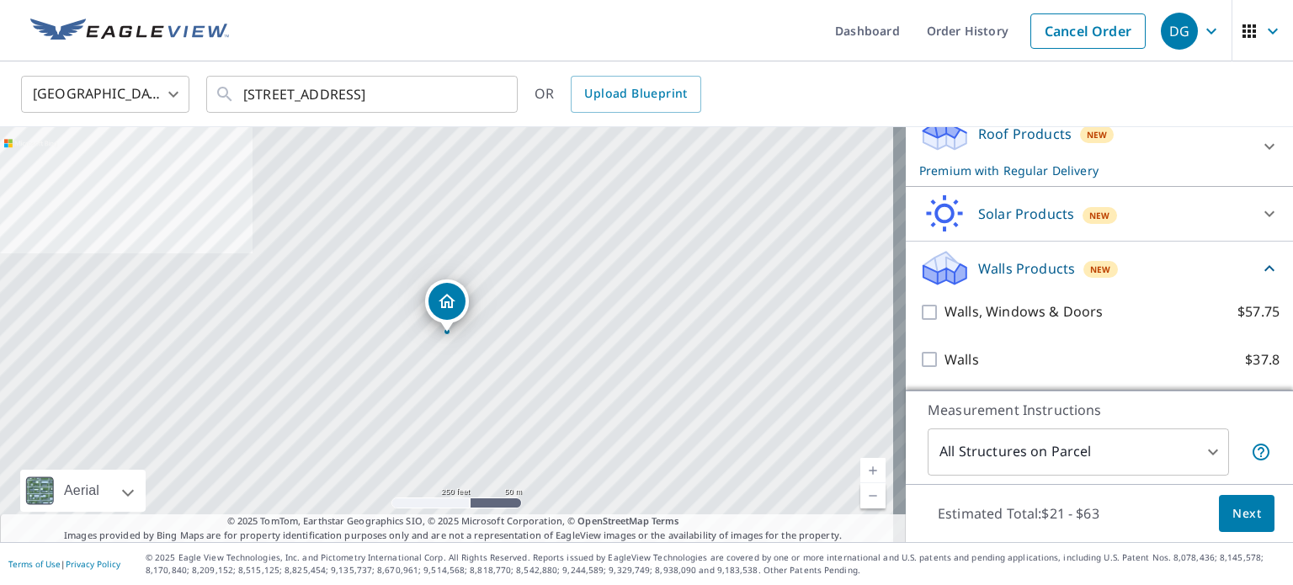
scroll to position [248, 0]
click at [1236, 516] on span "Next" at bounding box center [1247, 513] width 29 height 21
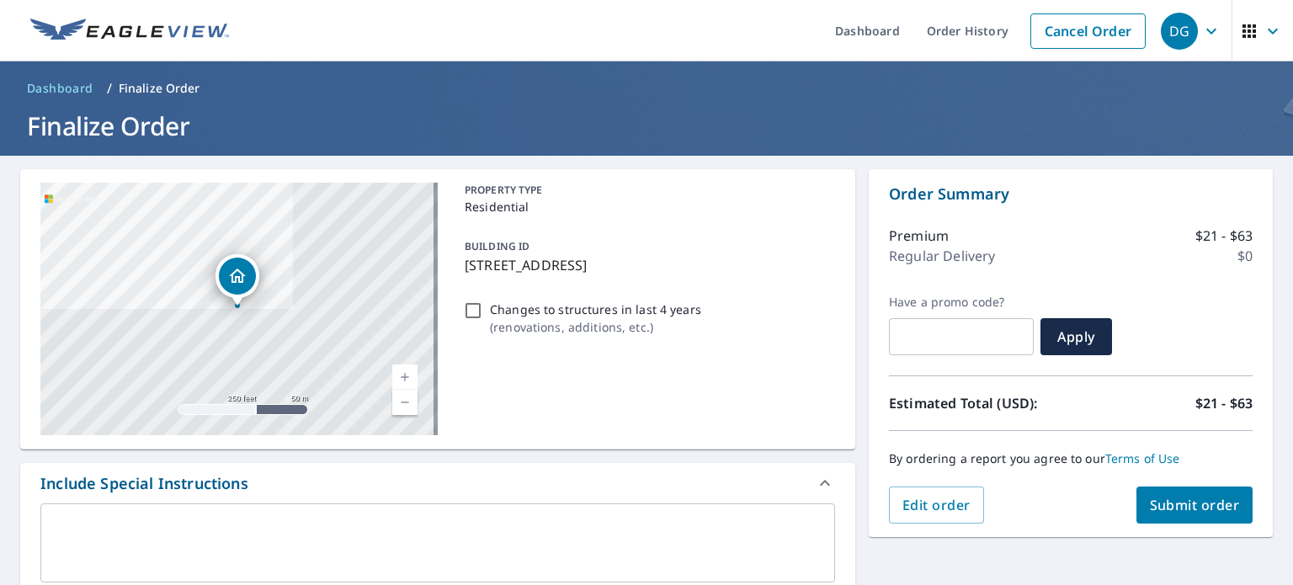
scroll to position [473, 0]
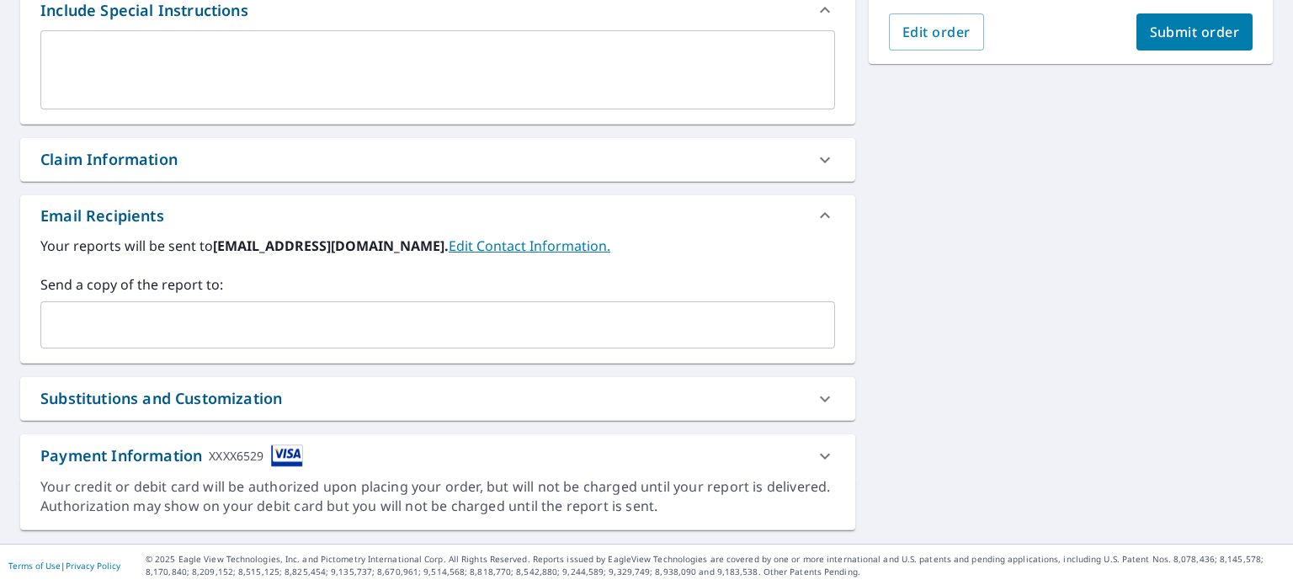
click at [426, 329] on input "text" at bounding box center [425, 325] width 754 height 32
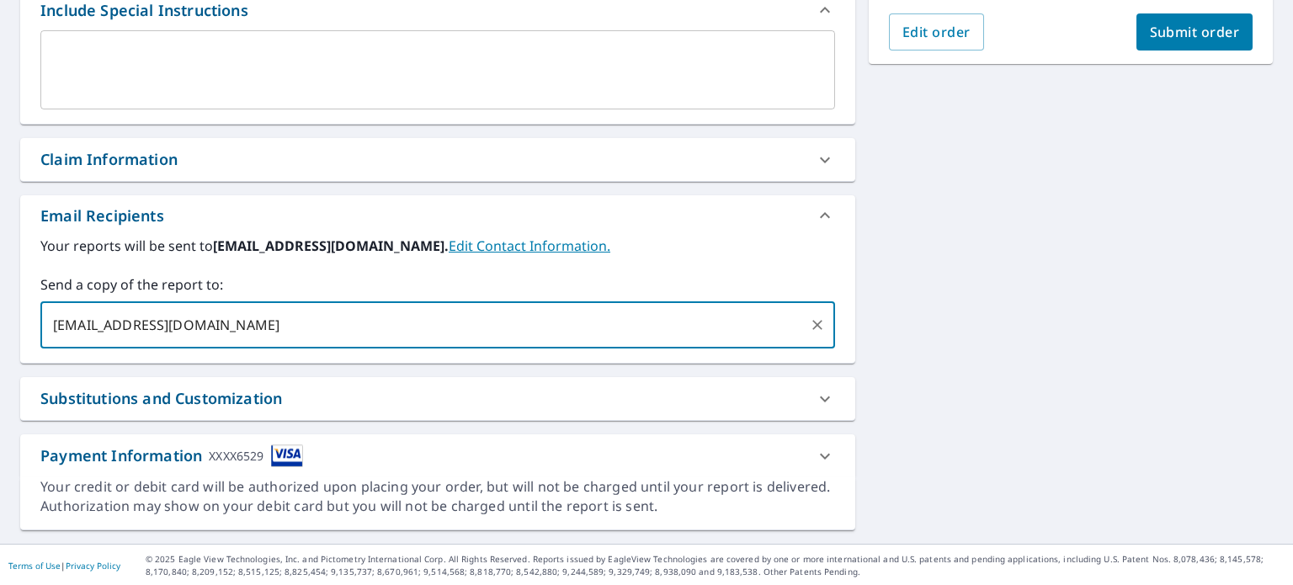
type input "sofia@aftermathpartnergroup.com"
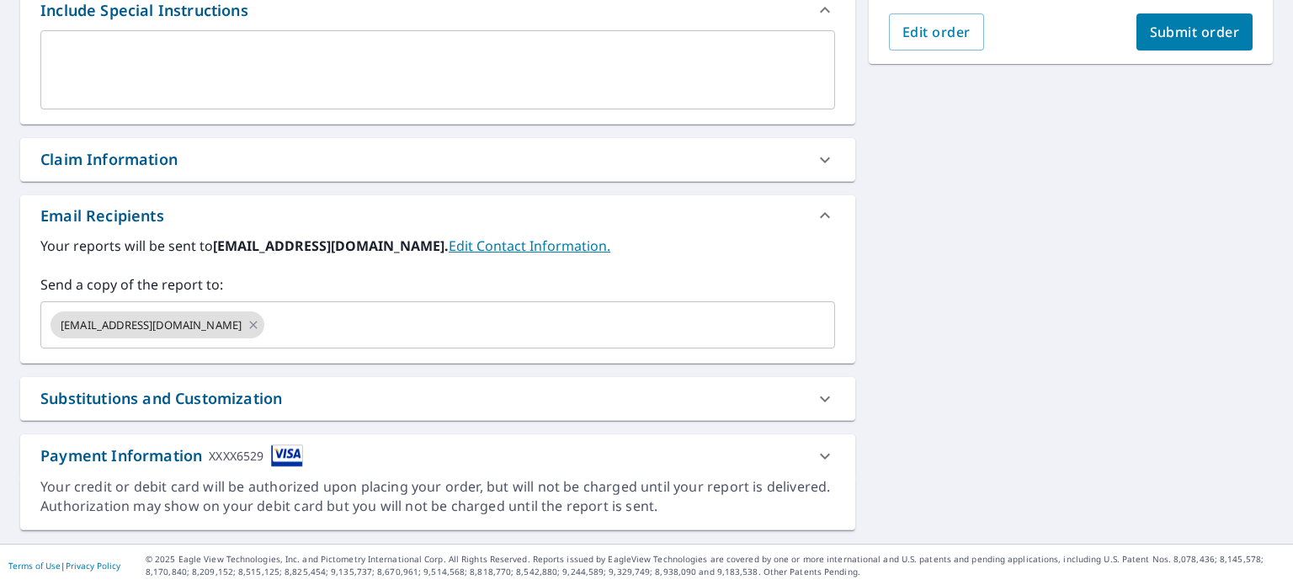
click at [1040, 282] on div "1445 Yellowstone Ave Billings, MT 59102 Aerial Road A standard road map Aerial …" at bounding box center [646, 113] width 1293 height 861
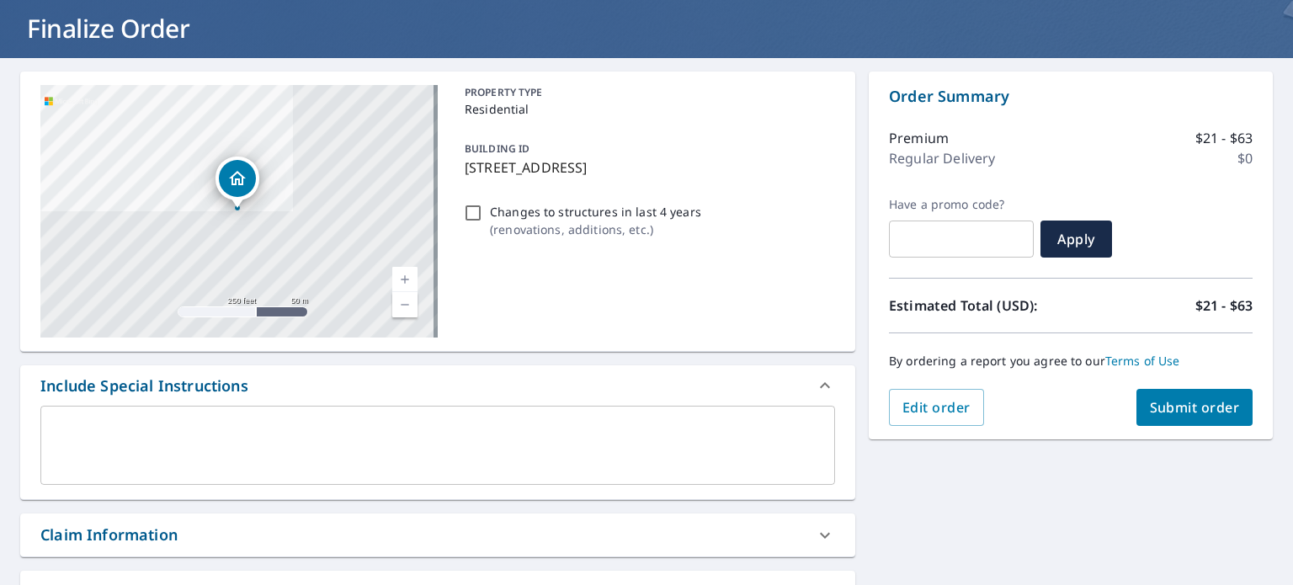
scroll to position [52, 0]
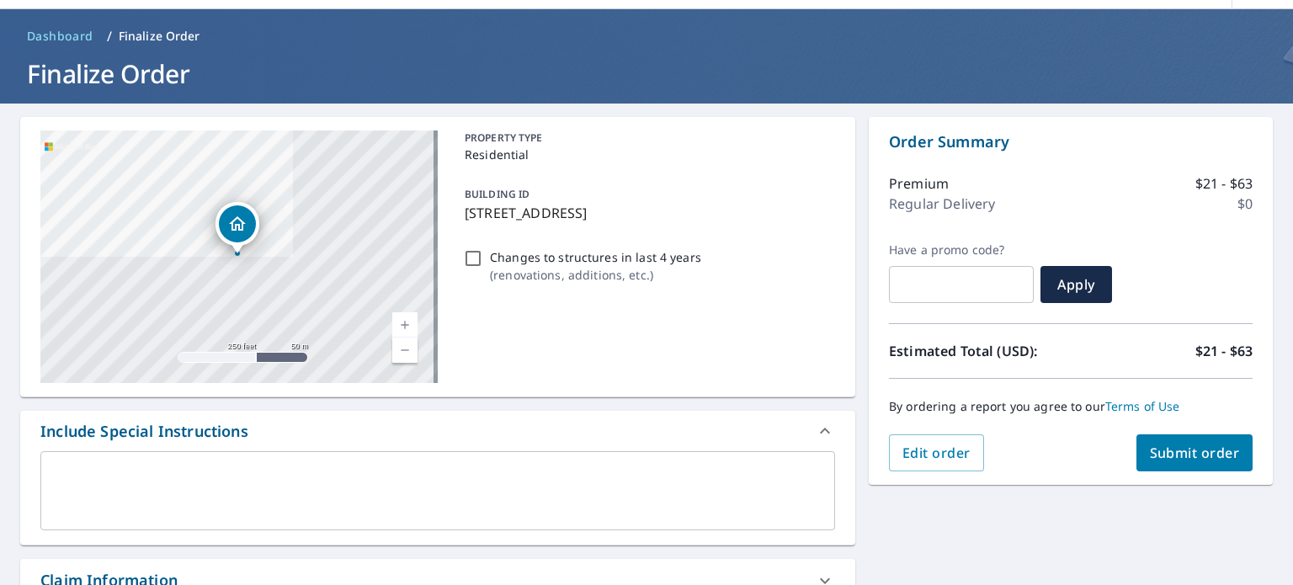
click at [1186, 460] on span "Submit order" at bounding box center [1195, 453] width 90 height 19
checkbox input "true"
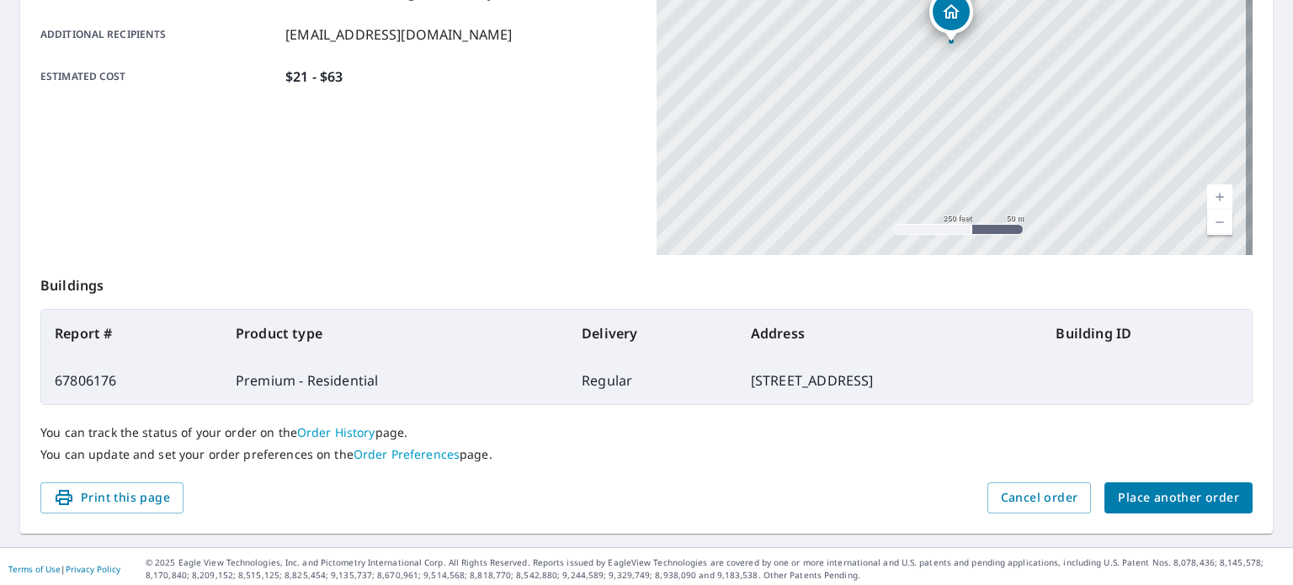
scroll to position [404, 0]
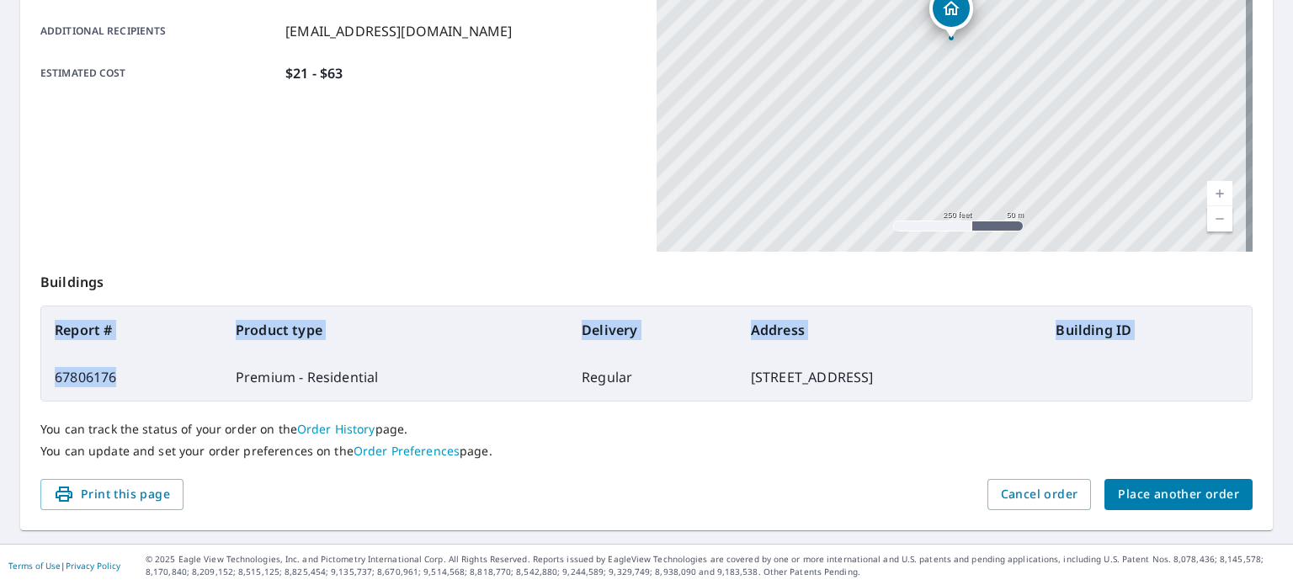
drag, startPoint x: 143, startPoint y: 376, endPoint x: 56, endPoint y: 323, distance: 101.7
click at [56, 323] on table "Report # Product type Delivery Address Building ID 67806176 Premium - Residenti…" at bounding box center [646, 354] width 1212 height 96
drag, startPoint x: 72, startPoint y: 327, endPoint x: 50, endPoint y: 355, distance: 36.0
click at [50, 355] on td "67806176" at bounding box center [131, 377] width 181 height 47
copy table "Report # Product type Delivery Address Building ID 67806176"
